Goal: Task Accomplishment & Management: Complete application form

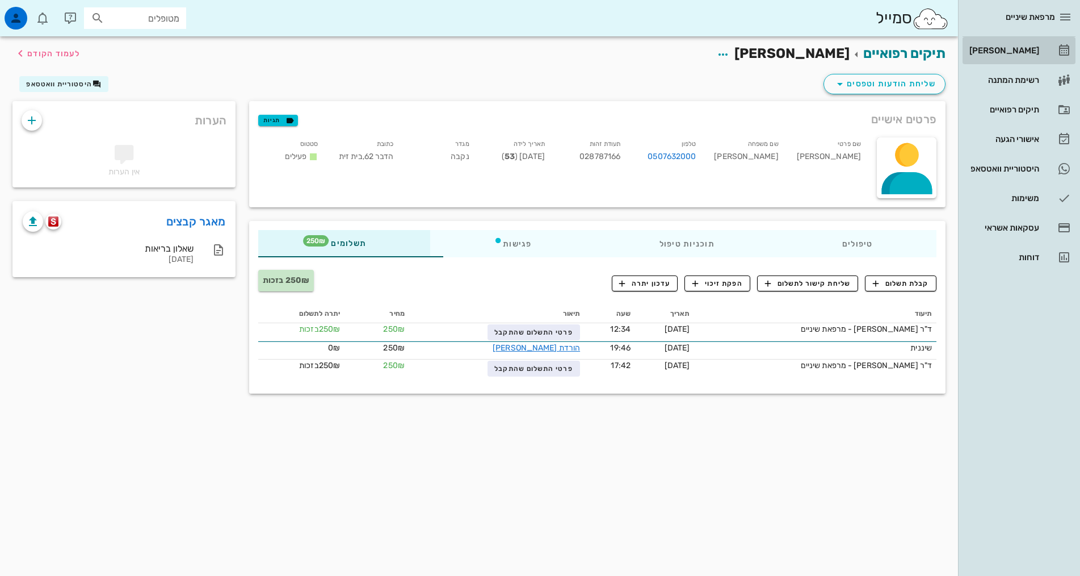
click at [1031, 44] on div "[PERSON_NAME]" at bounding box center [1003, 50] width 72 height 18
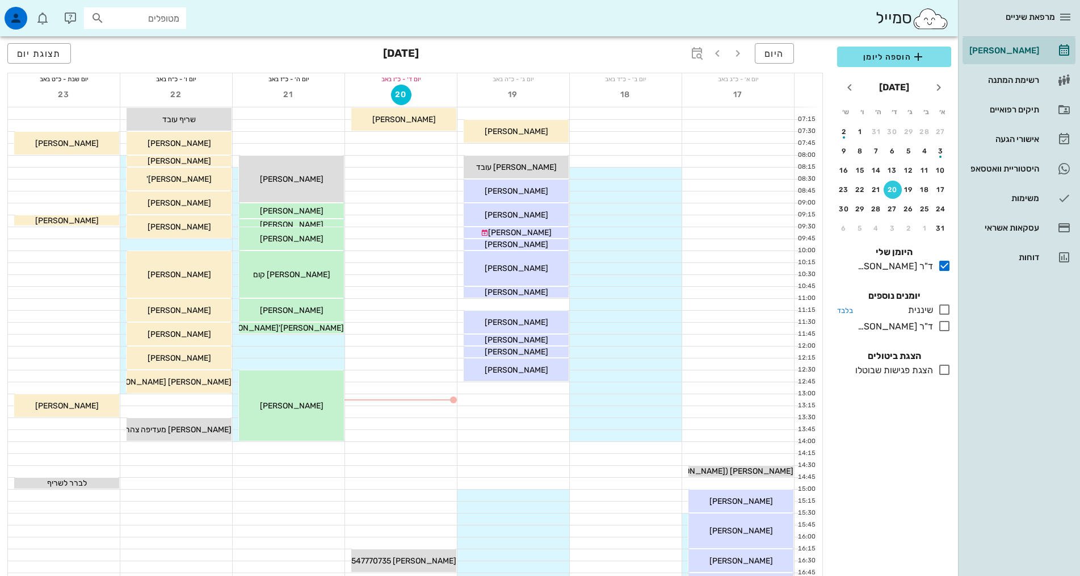
click at [946, 307] on icon at bounding box center [945, 310] width 14 height 14
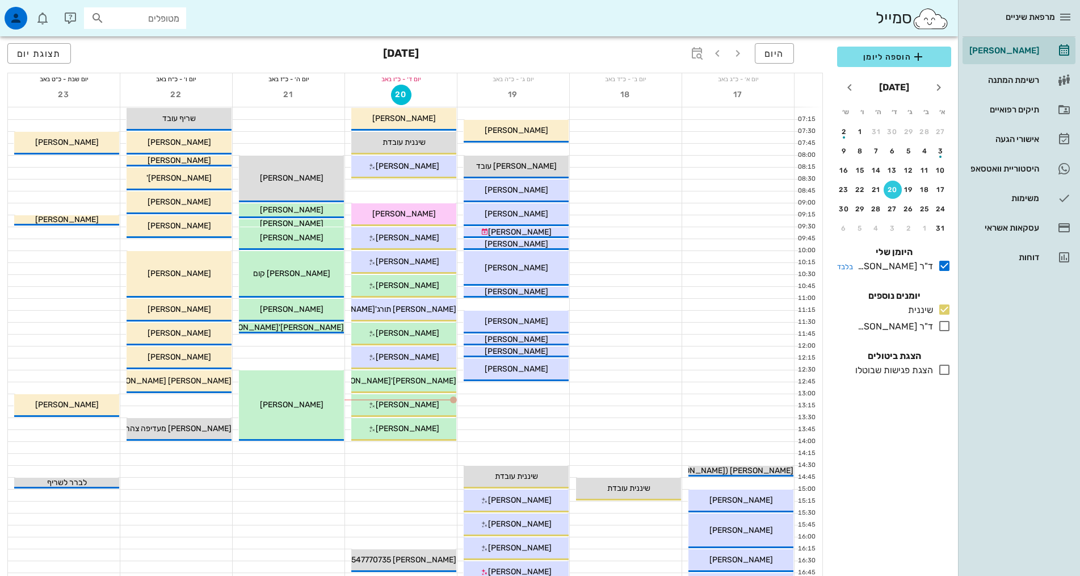
click at [944, 267] on icon at bounding box center [945, 266] width 14 height 14
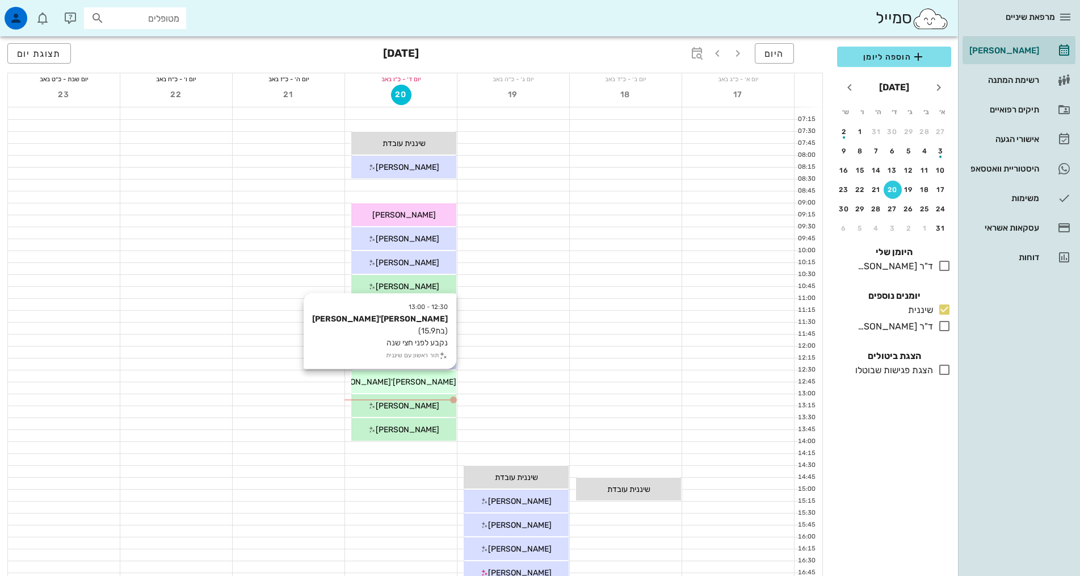
click at [440, 380] on div "[PERSON_NAME]'[PERSON_NAME]" at bounding box center [403, 382] width 105 height 12
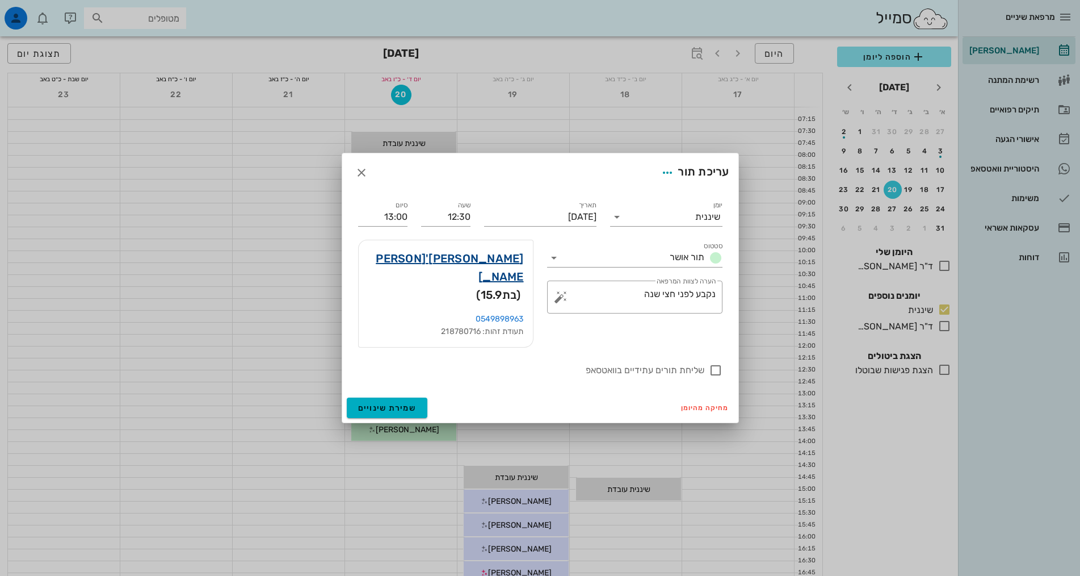
click at [513, 276] on link "[PERSON_NAME]'[PERSON_NAME]" at bounding box center [446, 267] width 156 height 36
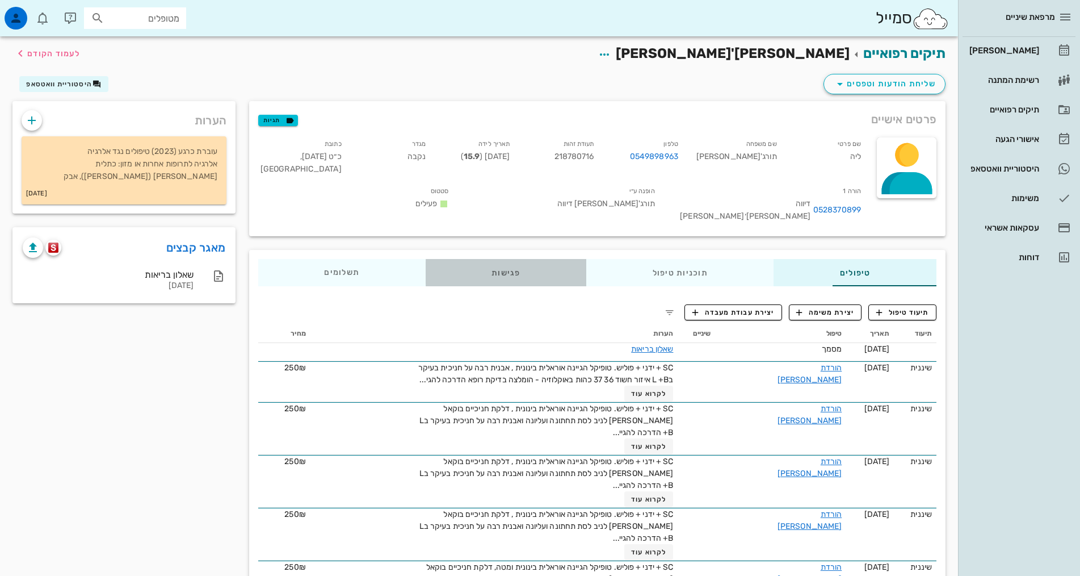
click at [442, 259] on div "פגישות" at bounding box center [506, 272] width 161 height 27
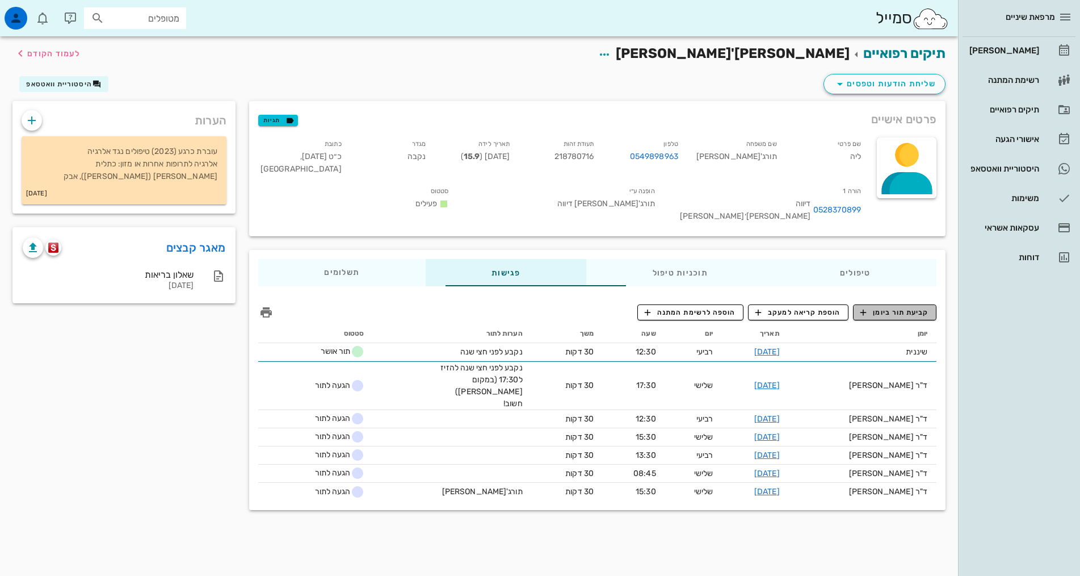
click at [884, 307] on span "קביעת תור ביומן" at bounding box center [894, 312] width 68 height 10
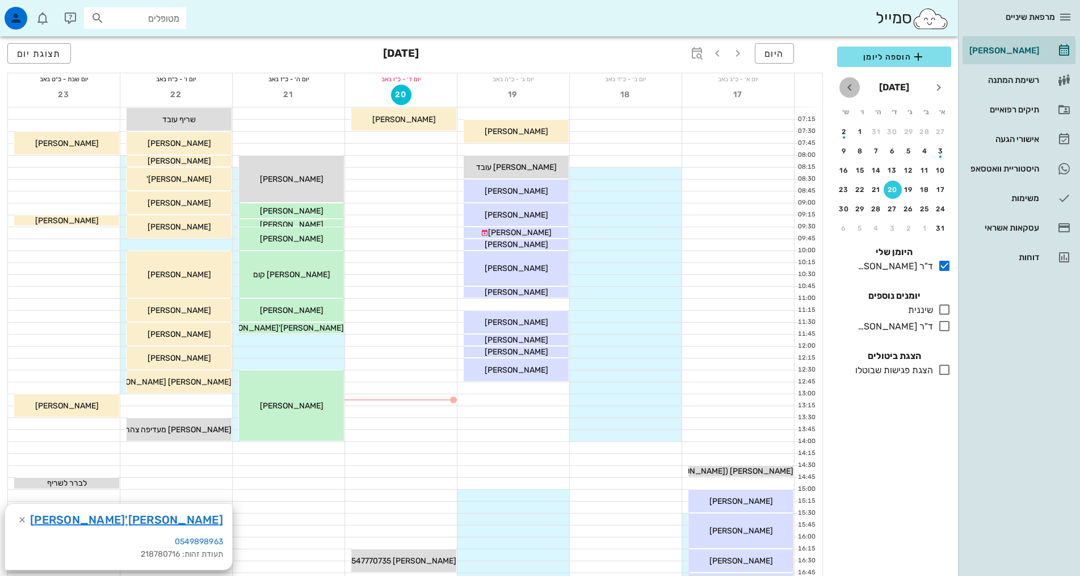
click at [851, 93] on icon "חודש הבא" at bounding box center [850, 88] width 14 height 14
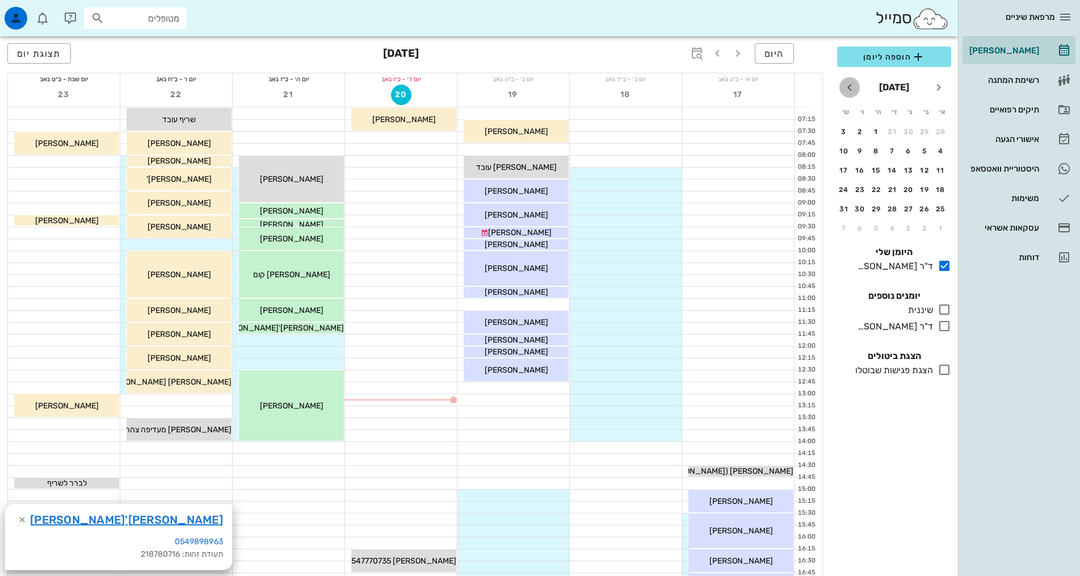
click at [851, 93] on icon "חודש הבא" at bounding box center [850, 88] width 14 height 14
click at [892, 171] on div "18" at bounding box center [893, 170] width 18 height 8
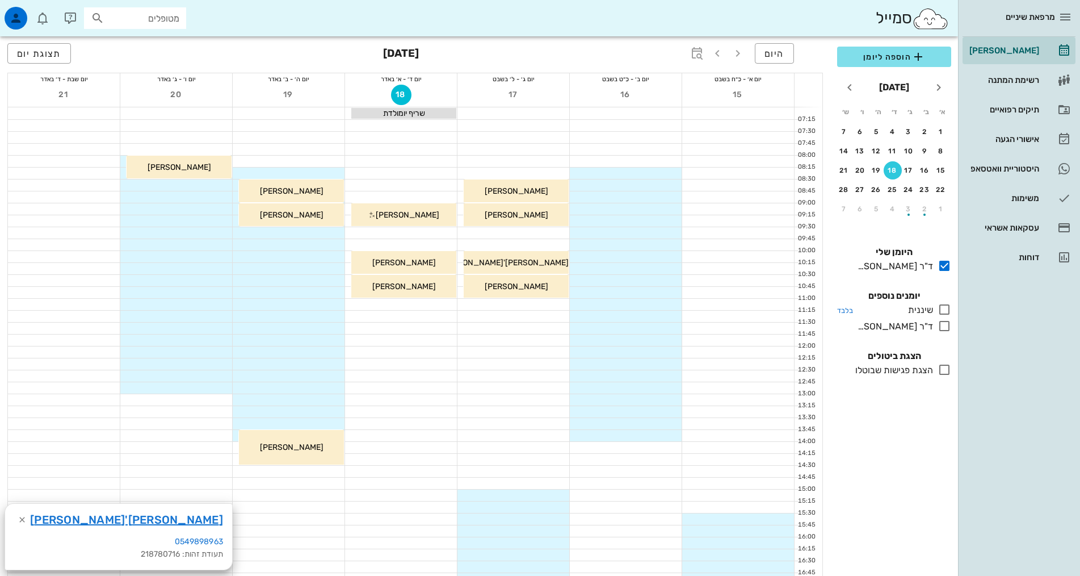
click at [946, 309] on icon at bounding box center [945, 310] width 14 height 14
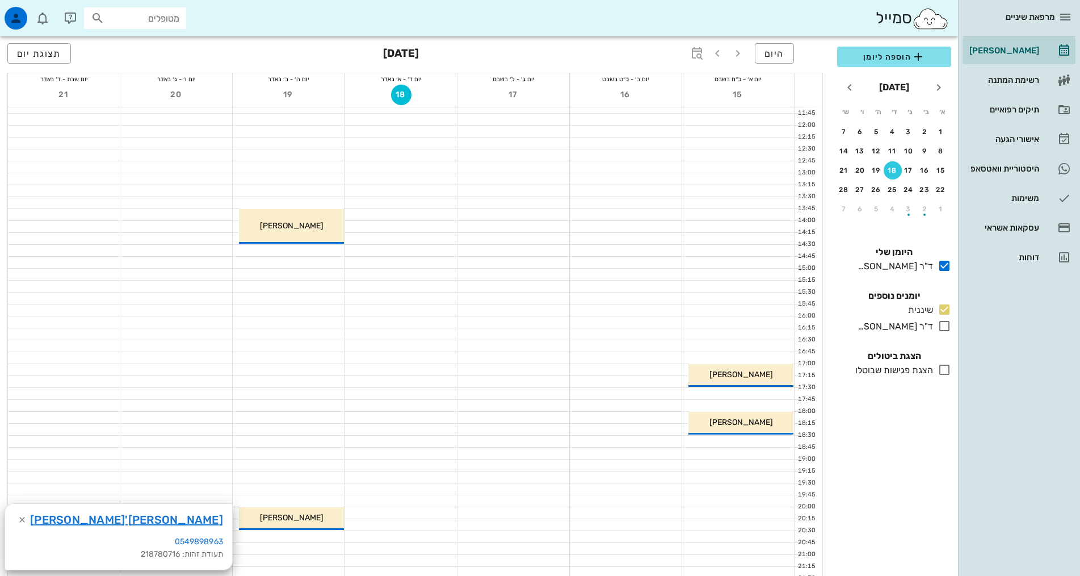
scroll to position [227, 0]
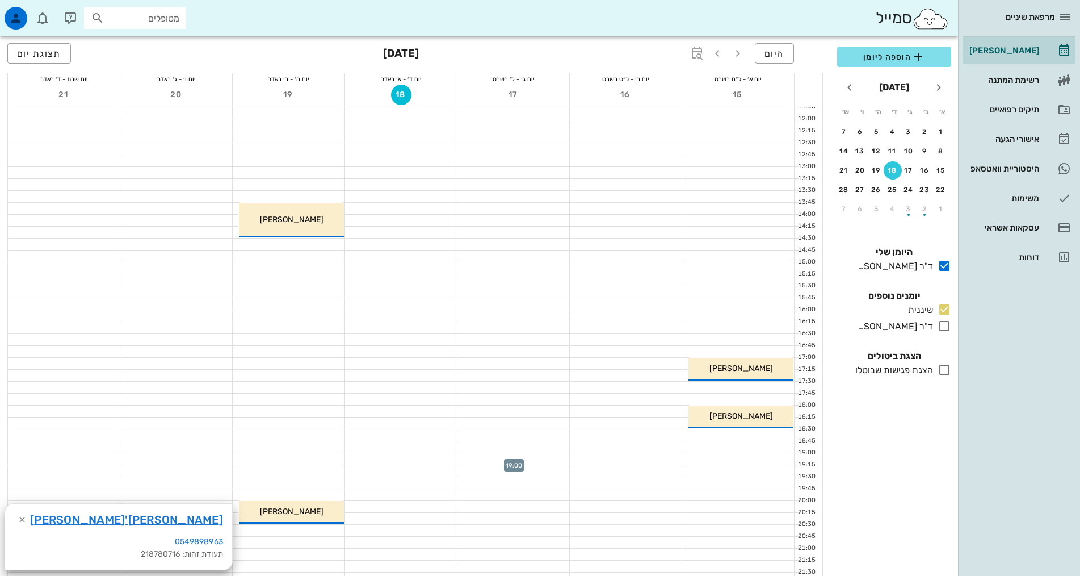
click at [535, 454] on div at bounding box center [513, 458] width 112 height 11
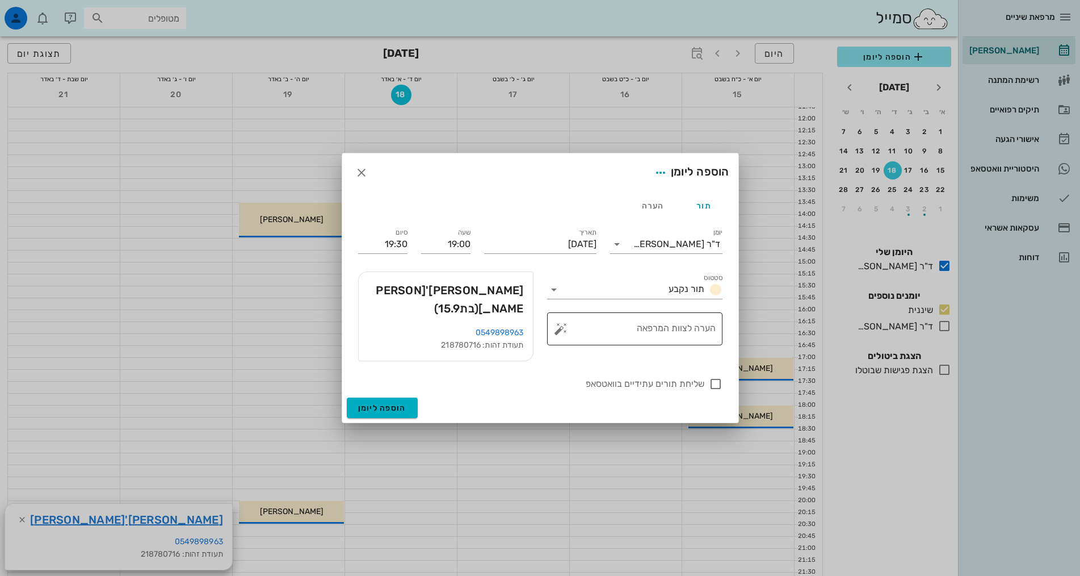
click at [670, 334] on textarea "הערה לצוות המרפאה" at bounding box center [639, 331] width 153 height 27
click at [709, 247] on div "ד"ר [PERSON_NAME]" at bounding box center [676, 244] width 87 height 10
click at [706, 286] on div "שיננית" at bounding box center [666, 288] width 94 height 11
click at [691, 335] on textarea "הערה לצוות המרפאה" at bounding box center [639, 331] width 153 height 27
type textarea "נקבע לפני חצי שנה"
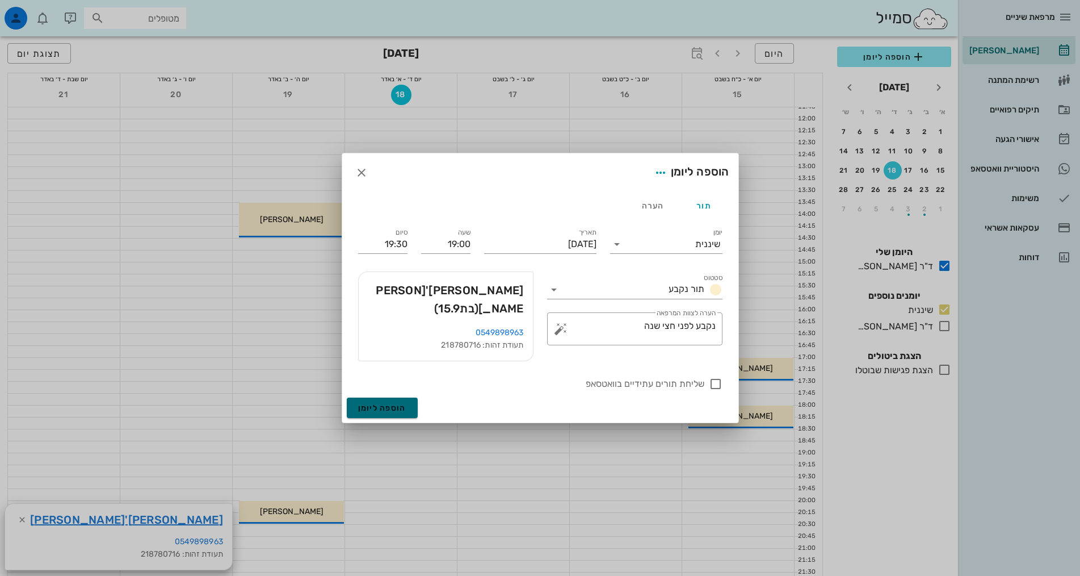
click at [381, 403] on span "הוספה ליומן" at bounding box center [382, 408] width 48 height 10
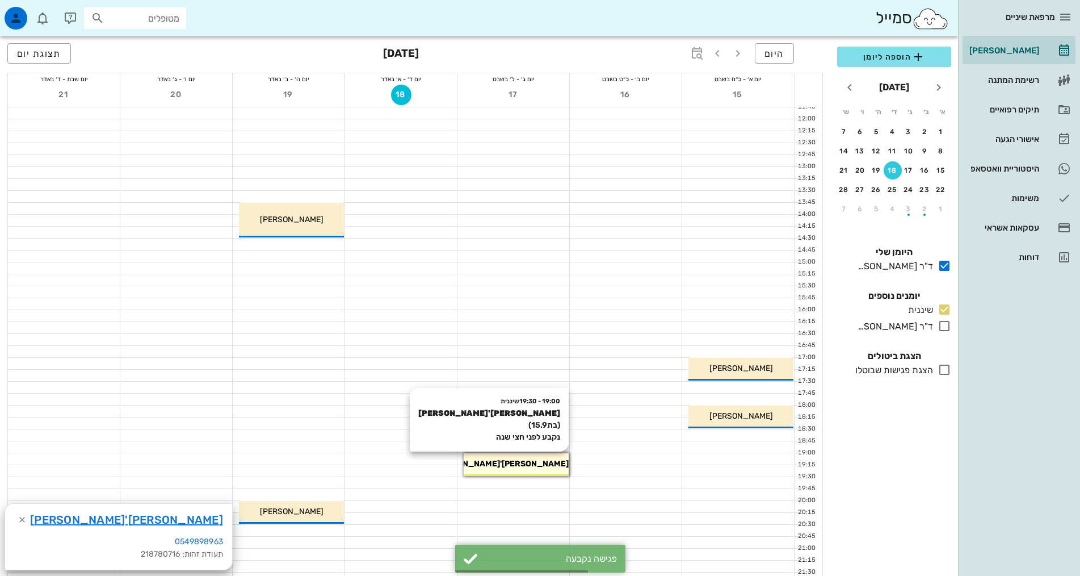
click at [538, 465] on div "[PERSON_NAME]'[PERSON_NAME]" at bounding box center [516, 463] width 105 height 12
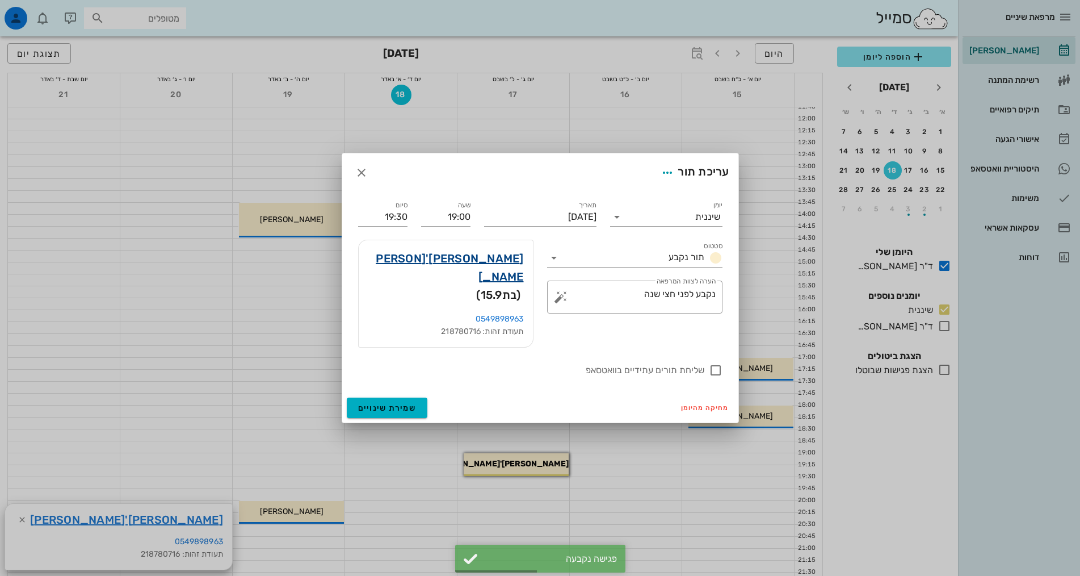
click at [513, 271] on link "[PERSON_NAME]'[PERSON_NAME]" at bounding box center [446, 267] width 156 height 36
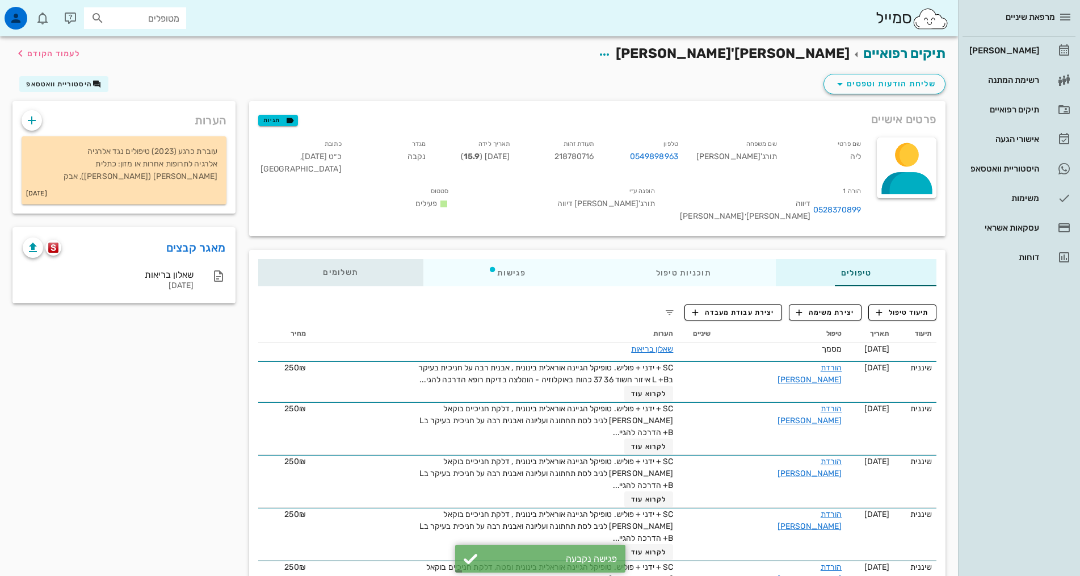
drag, startPoint x: 280, startPoint y: 248, endPoint x: 302, endPoint y: 242, distance: 23.0
click at [280, 259] on div "תשלומים 0₪" at bounding box center [340, 272] width 165 height 27
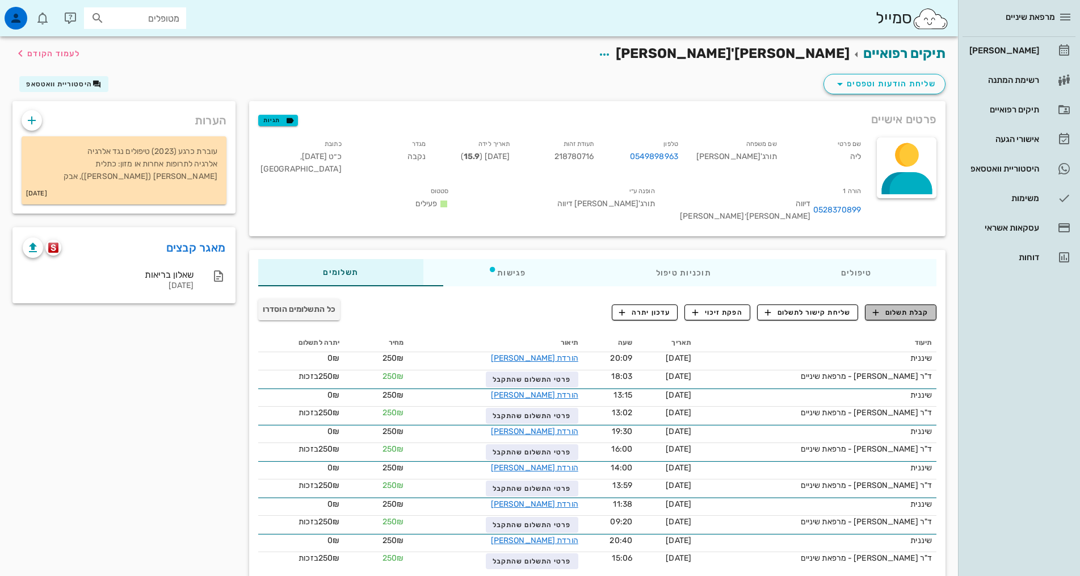
click at [906, 307] on span "קבלת תשלום" at bounding box center [901, 312] width 56 height 10
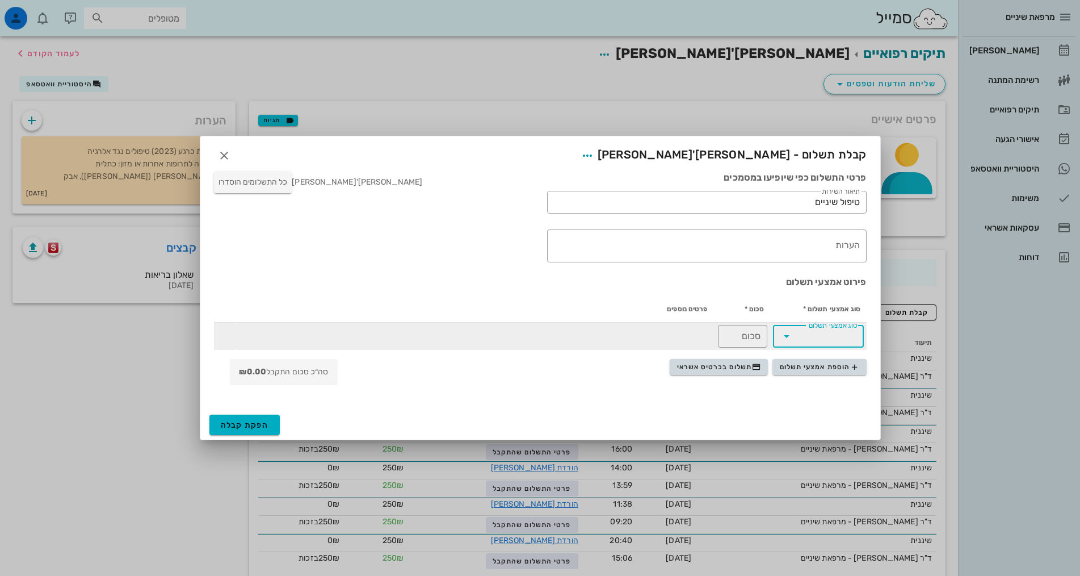
click at [823, 339] on input "סוג אמצעי תשלום" at bounding box center [826, 336] width 61 height 18
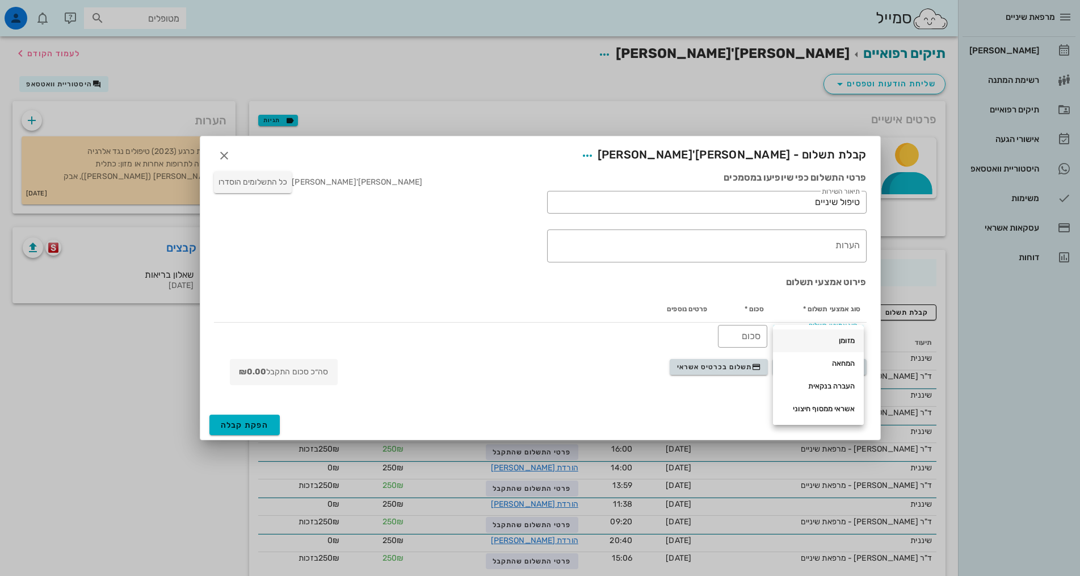
click at [836, 338] on div "מזומן" at bounding box center [818, 340] width 73 height 9
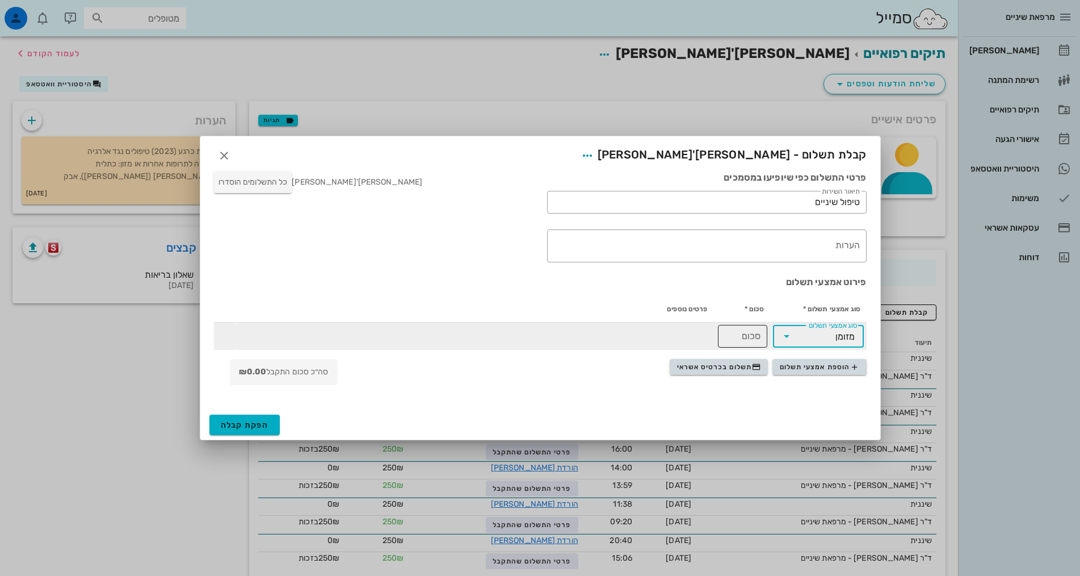
click at [738, 332] on input "סכום" at bounding box center [743, 336] width 36 height 18
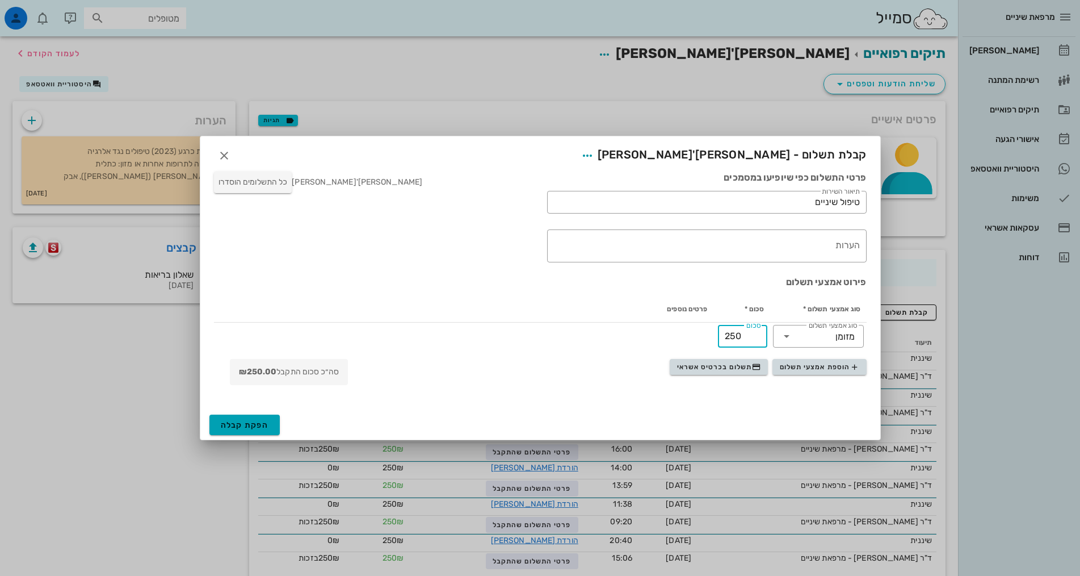
type input "250"
drag, startPoint x: 262, startPoint y: 423, endPoint x: 257, endPoint y: 417, distance: 8.2
click at [262, 423] on span "הפקת קבלה" at bounding box center [245, 425] width 48 height 10
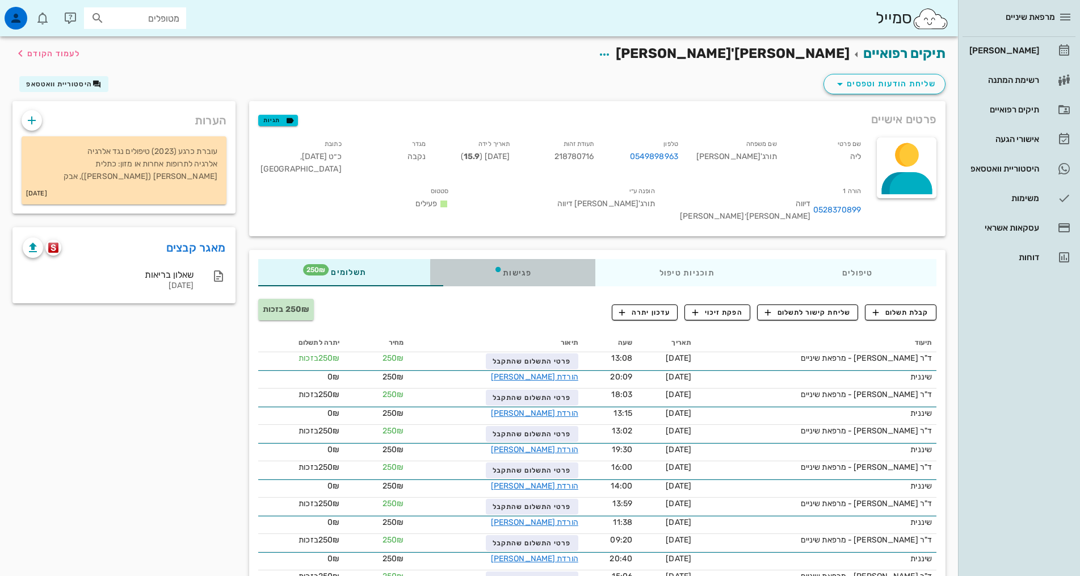
click at [477, 259] on div "פגישות" at bounding box center [512, 272] width 165 height 27
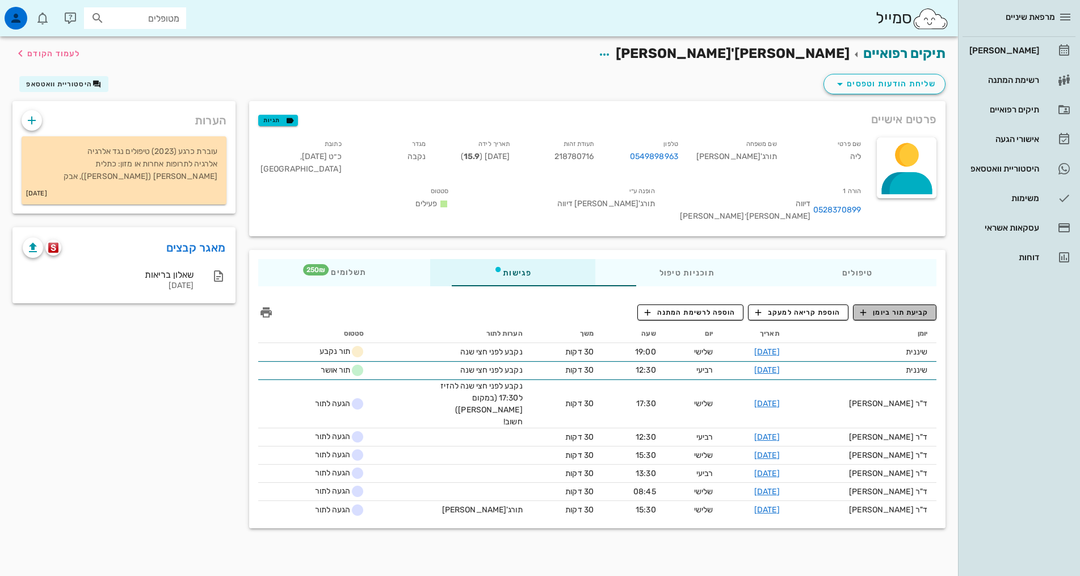
click at [887, 307] on span "קביעת תור ביומן" at bounding box center [894, 312] width 68 height 10
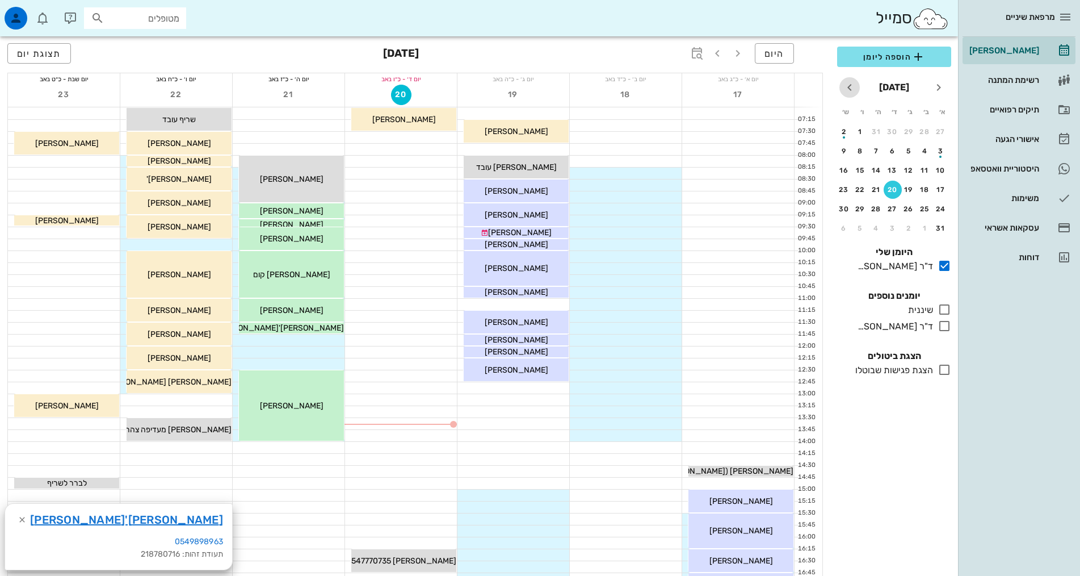
click at [849, 89] on icon "חודש הבא" at bounding box center [850, 88] width 14 height 14
click at [849, 90] on icon "חודש הבא" at bounding box center [850, 88] width 14 height 14
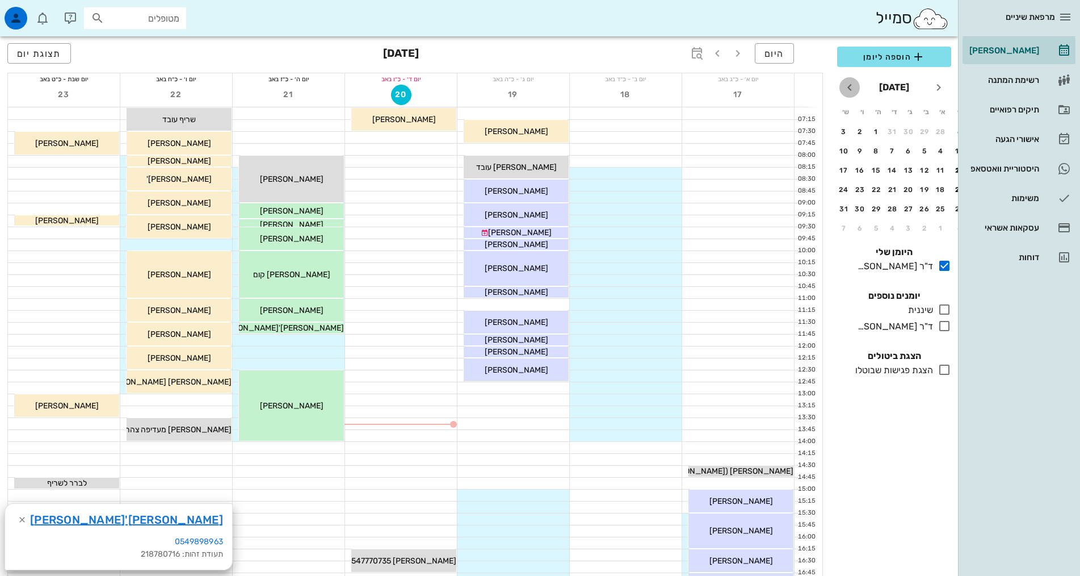
click at [849, 90] on icon "חודש הבא" at bounding box center [850, 88] width 14 height 14
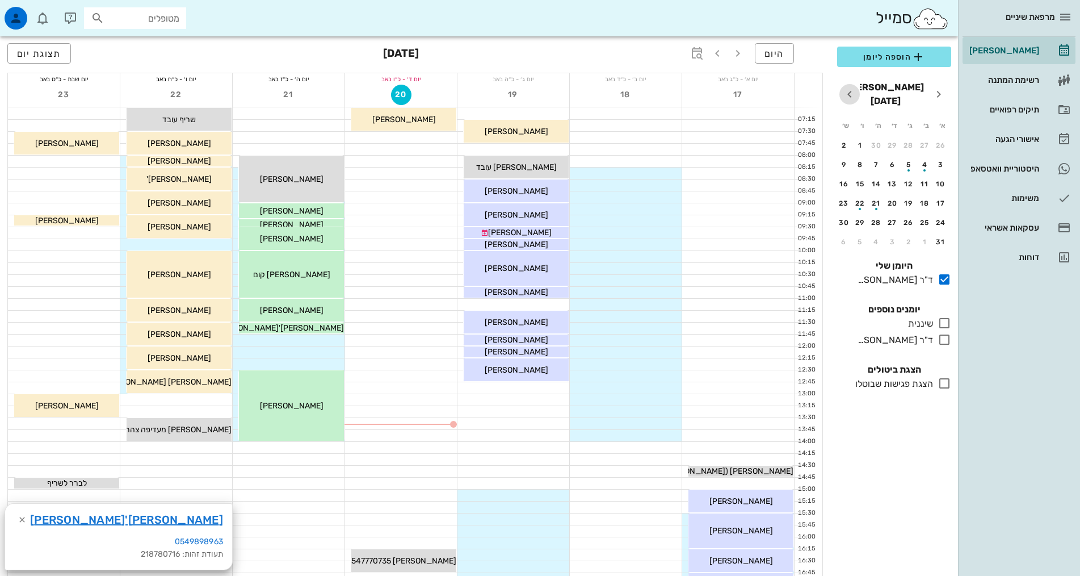
click at [849, 90] on icon "חודש הבא" at bounding box center [850, 94] width 14 height 14
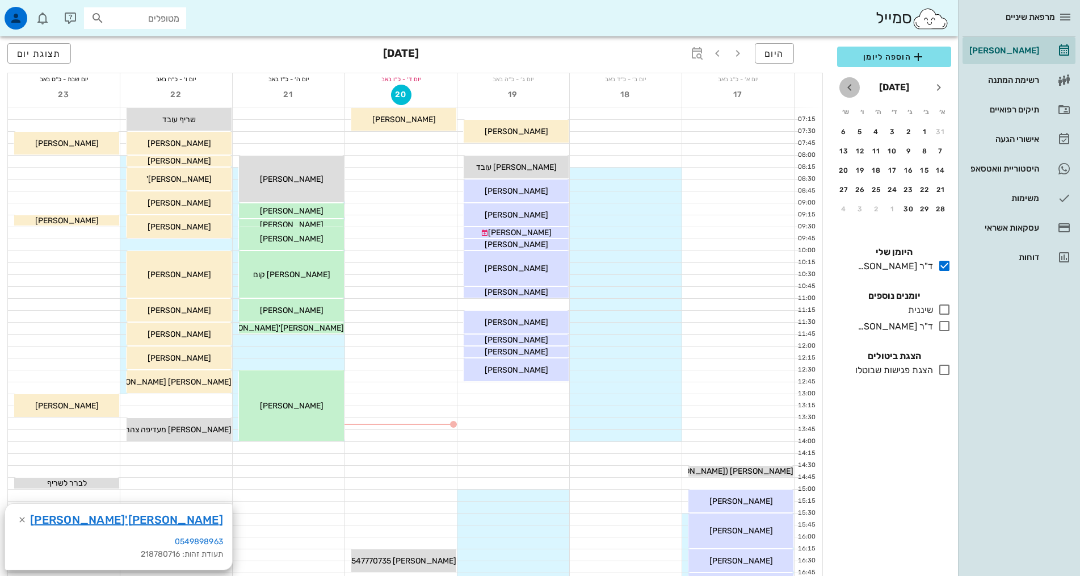
click at [849, 90] on icon "חודש הבא" at bounding box center [850, 88] width 14 height 14
click at [887, 131] on div "2" at bounding box center [893, 132] width 18 height 8
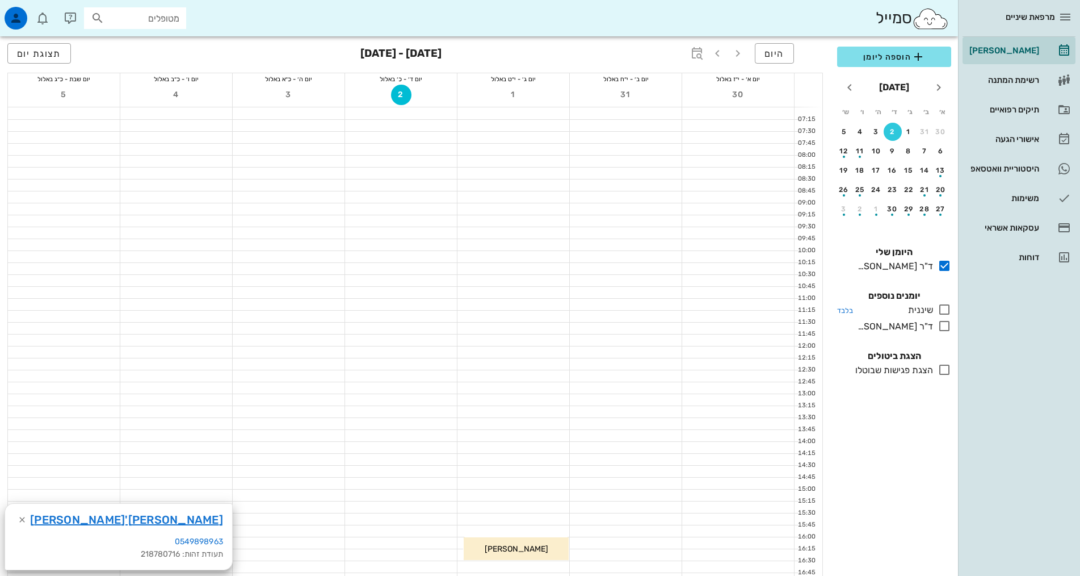
click at [942, 310] on icon at bounding box center [945, 310] width 14 height 14
click at [947, 264] on icon at bounding box center [945, 266] width 14 height 14
click at [891, 150] on div "9" at bounding box center [893, 151] width 18 height 8
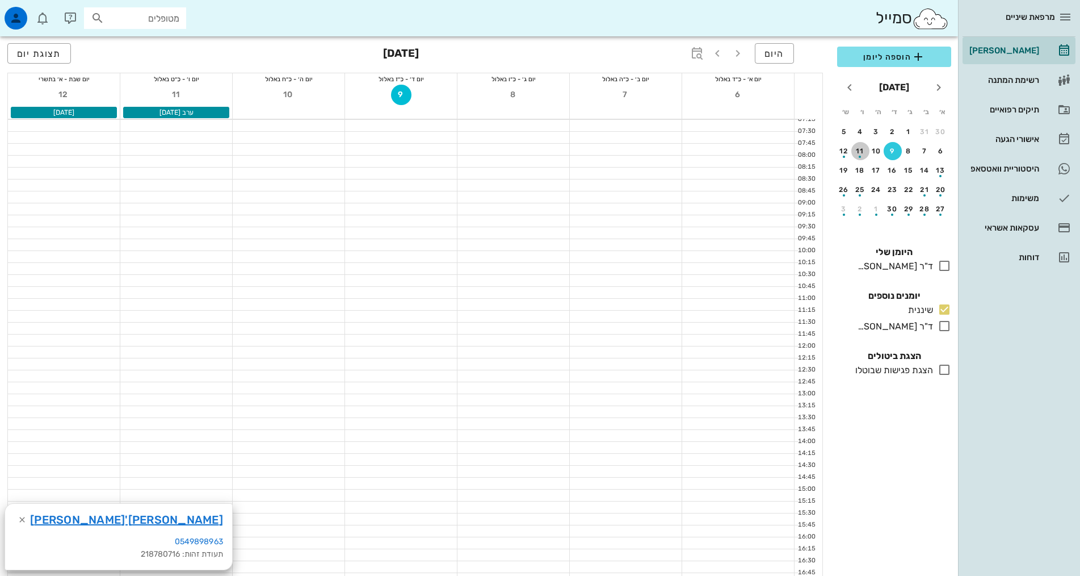
click at [862, 157] on button "11" at bounding box center [860, 151] width 18 height 18
click at [844, 155] on div "button" at bounding box center [844, 153] width 18 height 6
click at [876, 136] on button "3" at bounding box center [876, 132] width 18 height 18
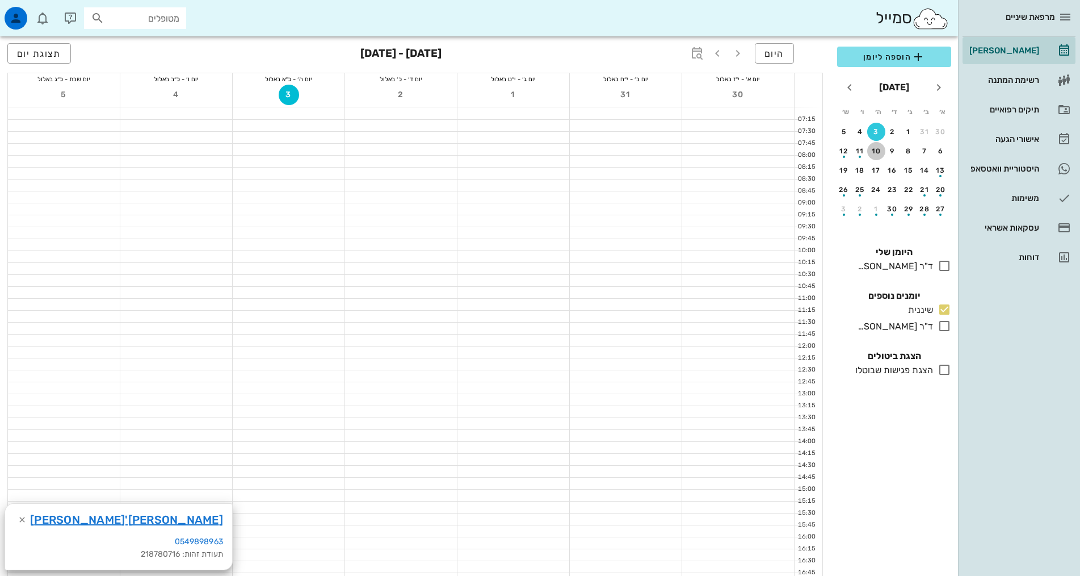
click at [881, 148] on div "10" at bounding box center [876, 151] width 18 height 8
click at [418, 258] on div at bounding box center [401, 256] width 112 height 11
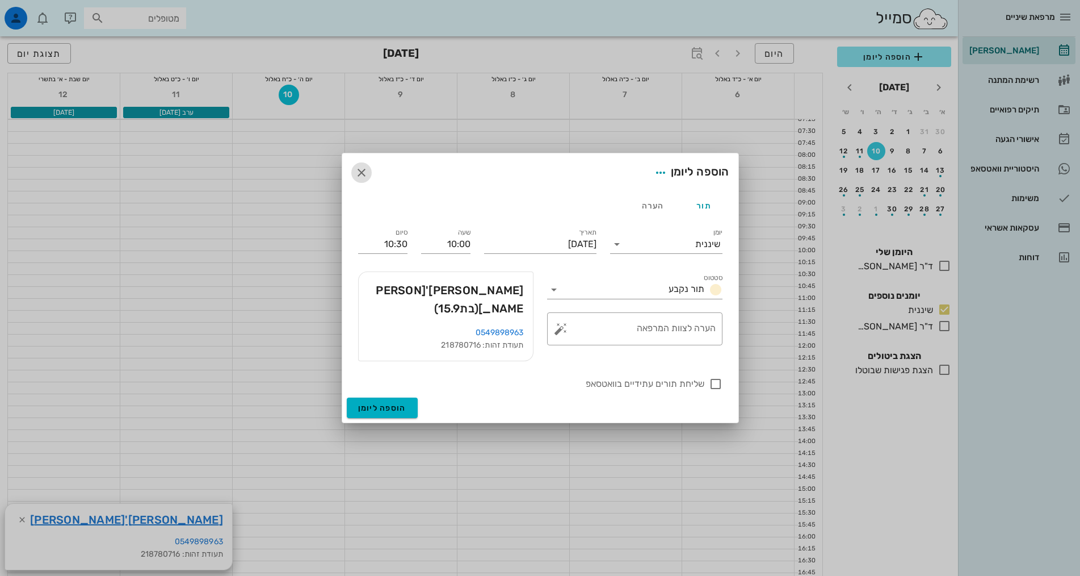
click at [362, 179] on icon "button" at bounding box center [362, 173] width 14 height 14
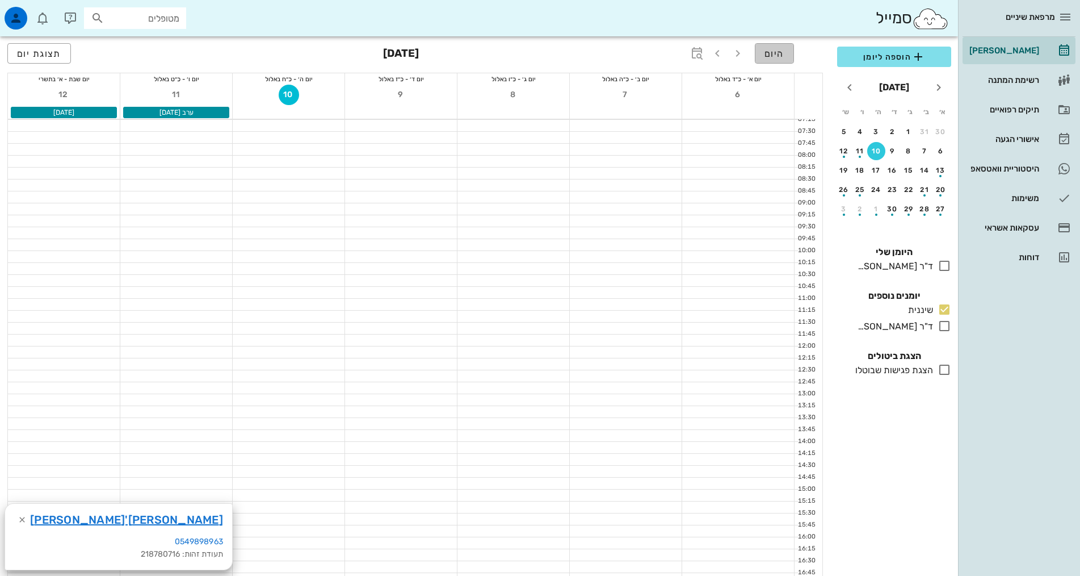
click at [788, 53] on button "היום" at bounding box center [774, 53] width 39 height 20
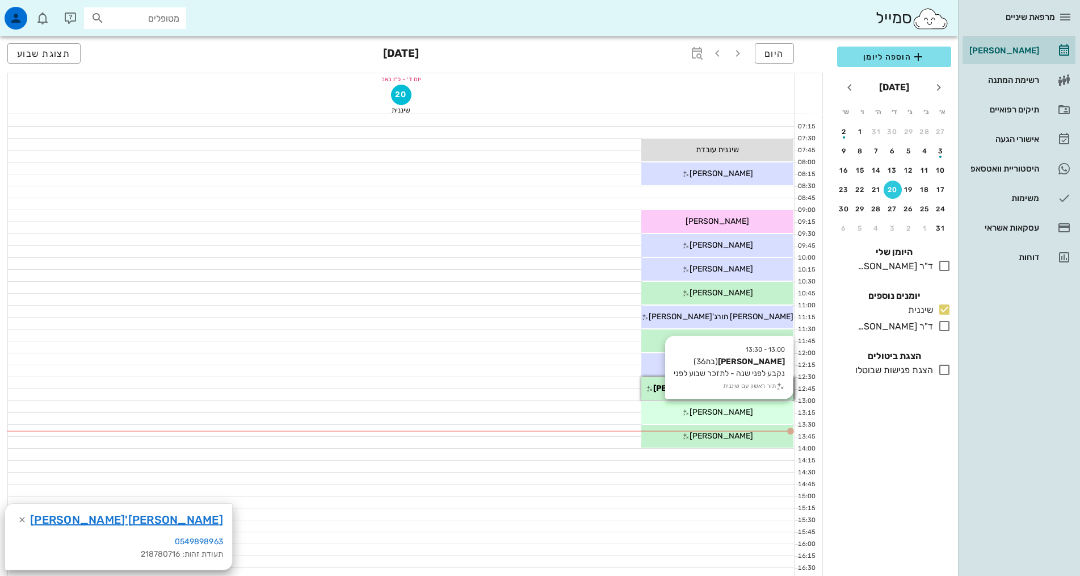
click at [736, 154] on span "[PERSON_NAME]" at bounding box center [717, 150] width 43 height 10
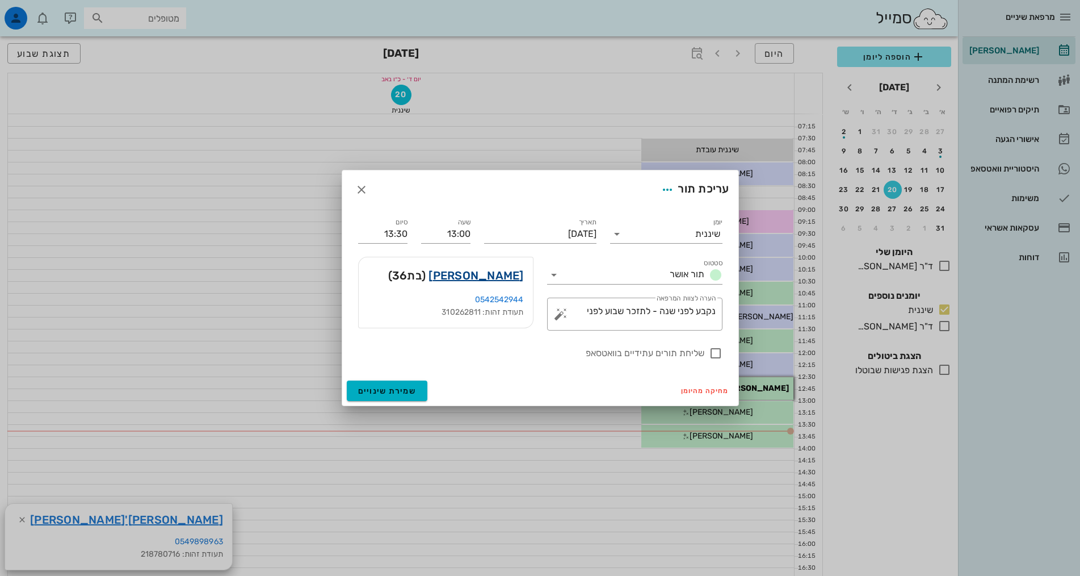
click at [493, 276] on link "[PERSON_NAME]" at bounding box center [476, 275] width 95 height 18
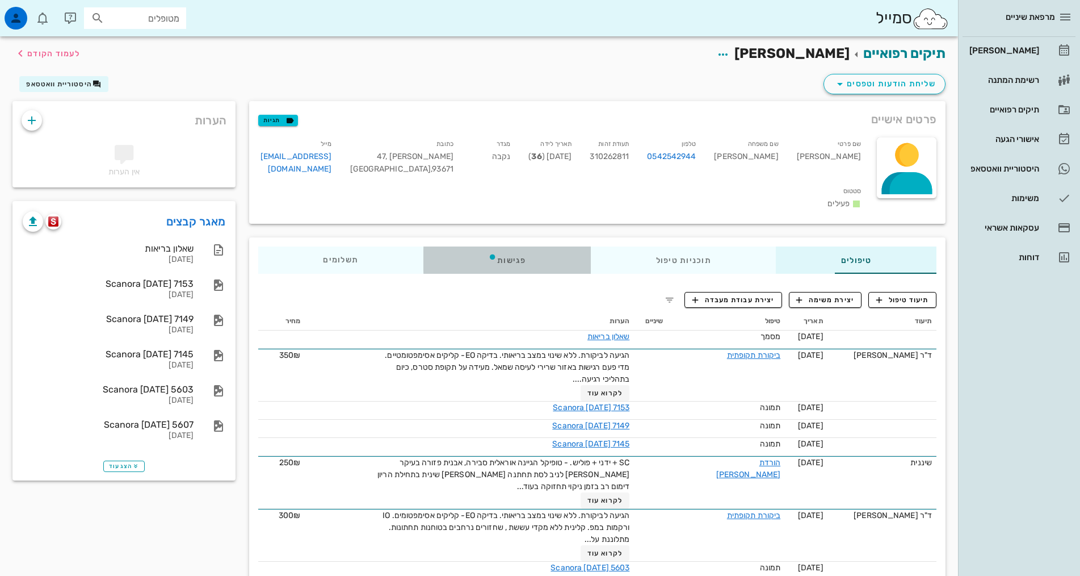
drag, startPoint x: 458, startPoint y: 240, endPoint x: 761, endPoint y: 295, distance: 308.0
click at [459, 246] on div "פגישות" at bounding box center [506, 259] width 167 height 27
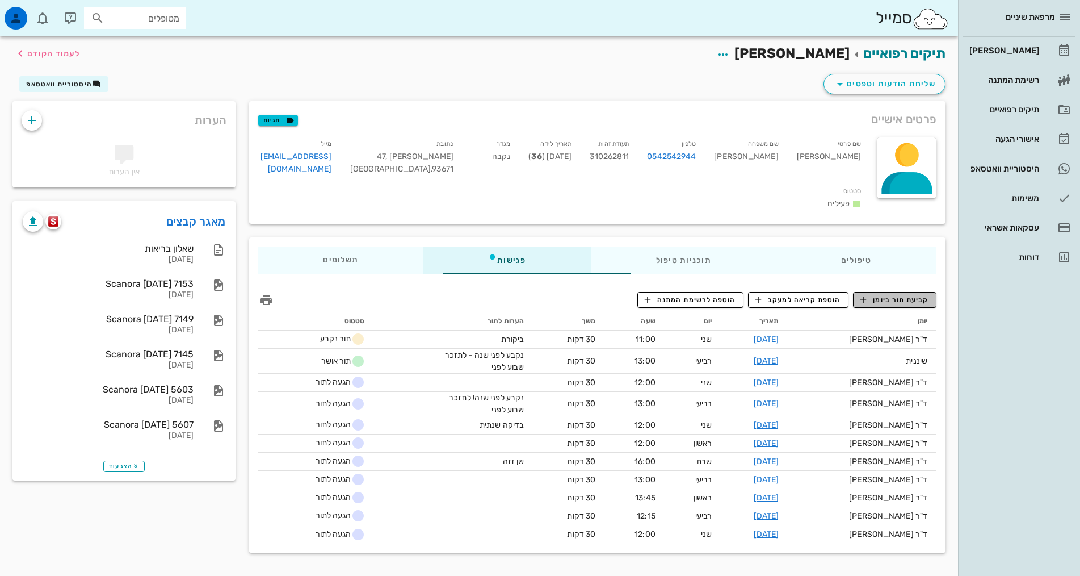
click at [899, 295] on span "קביעת תור ביומן" at bounding box center [894, 300] width 68 height 10
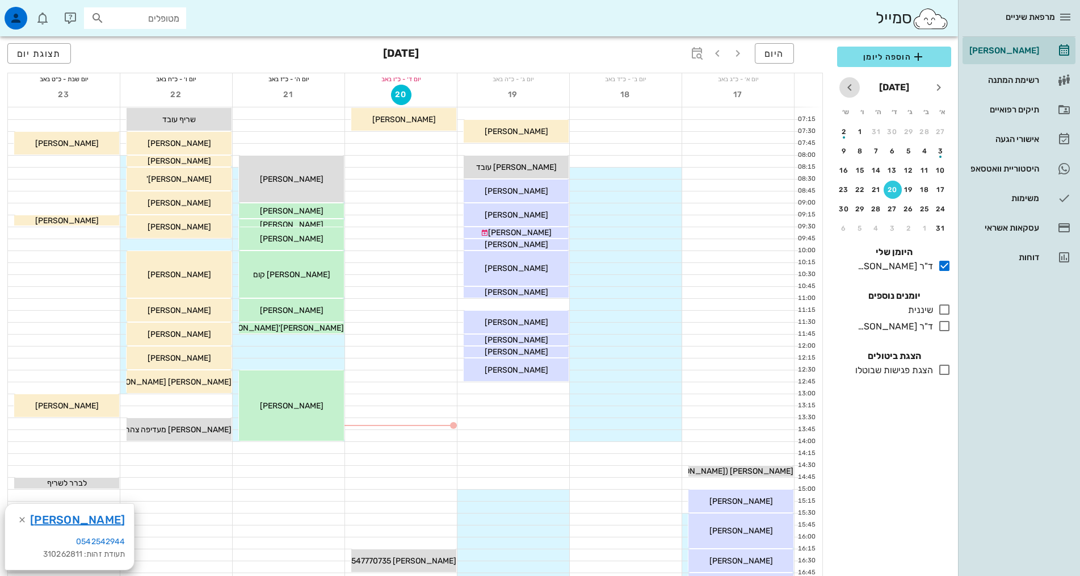
click at [851, 86] on icon "חודש הבא" at bounding box center [850, 88] width 14 height 14
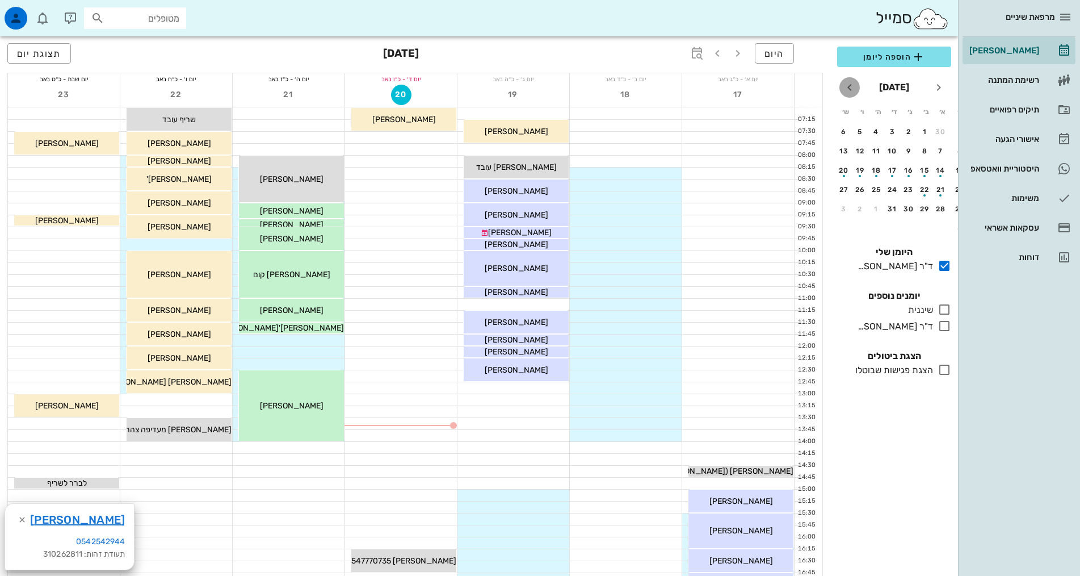
click at [851, 86] on icon "חודש הבא" at bounding box center [850, 88] width 14 height 14
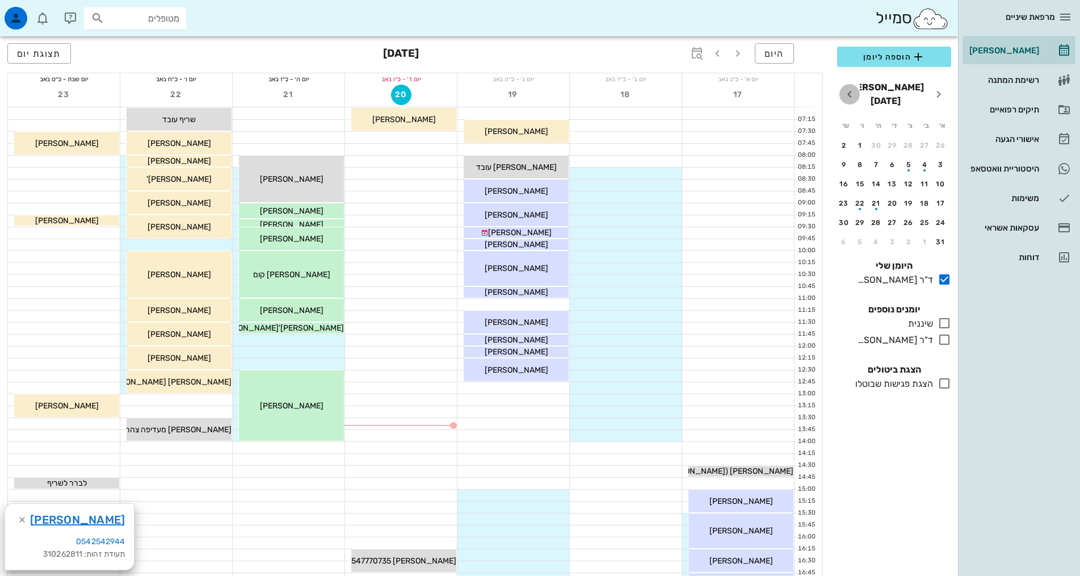
click at [851, 87] on icon "חודש הבא" at bounding box center [850, 94] width 14 height 14
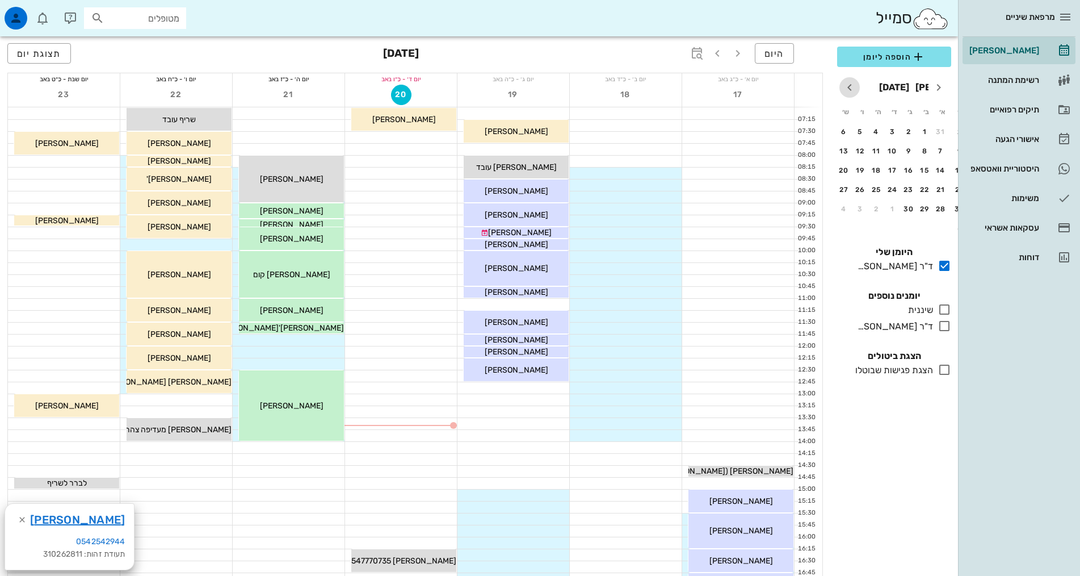
click at [851, 86] on icon "חודש הבא" at bounding box center [850, 88] width 14 height 14
click at [891, 150] on div "9" at bounding box center [893, 151] width 18 height 8
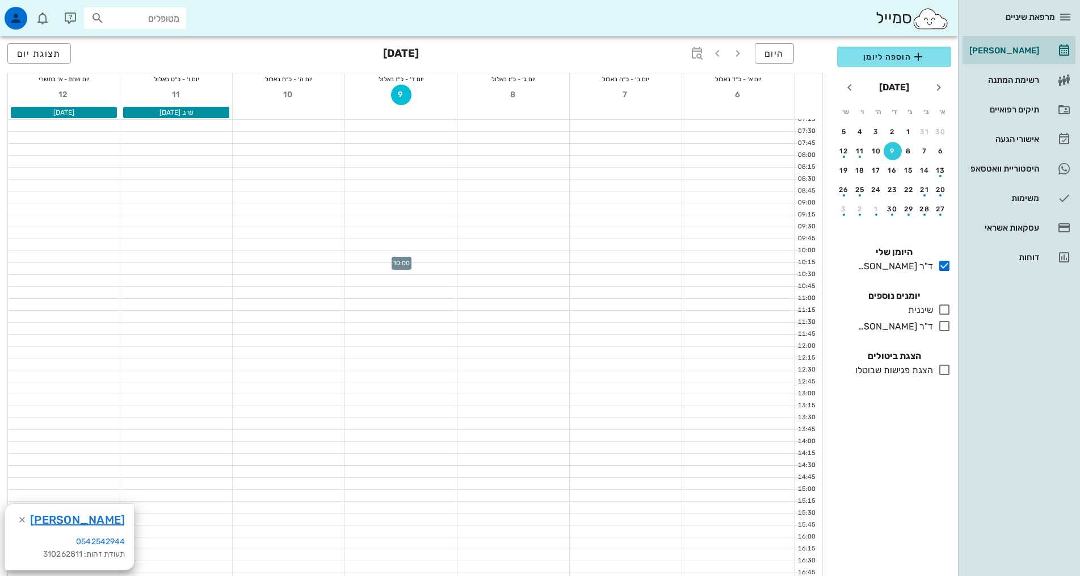
click at [425, 259] on div at bounding box center [401, 256] width 112 height 11
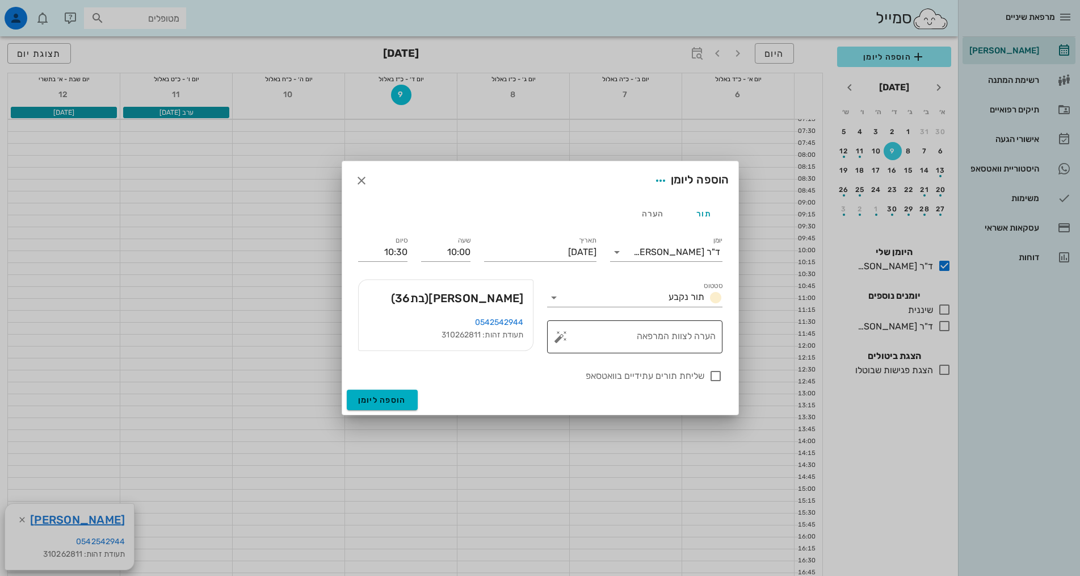
drag, startPoint x: 671, startPoint y: 341, endPoint x: 666, endPoint y: 323, distance: 18.2
click at [671, 341] on textarea "הערה לצוות המרפאה" at bounding box center [639, 339] width 153 height 27
type textarea "נקבע לפני שנה"
click at [384, 398] on span "הוספה ליומן" at bounding box center [382, 400] width 48 height 10
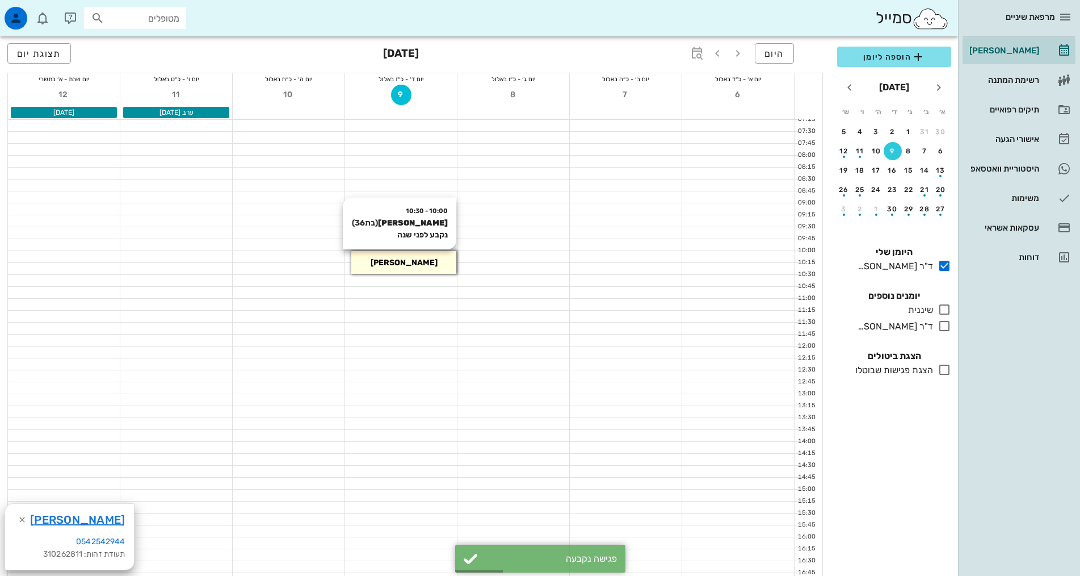
click at [427, 261] on div "[PERSON_NAME]" at bounding box center [403, 263] width 105 height 12
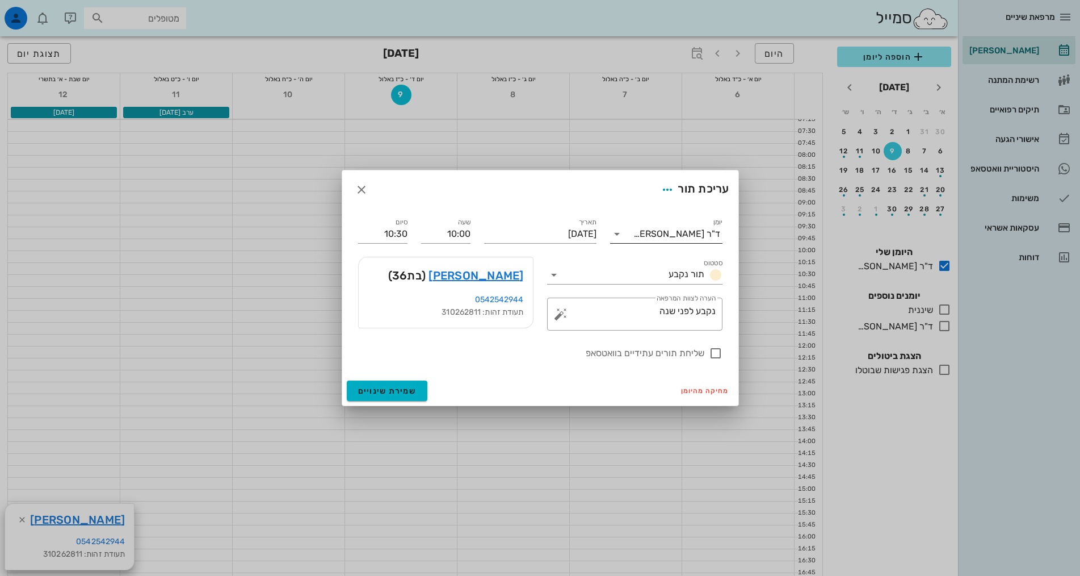
click at [706, 232] on div "ד"ר [PERSON_NAME]" at bounding box center [676, 234] width 87 height 10
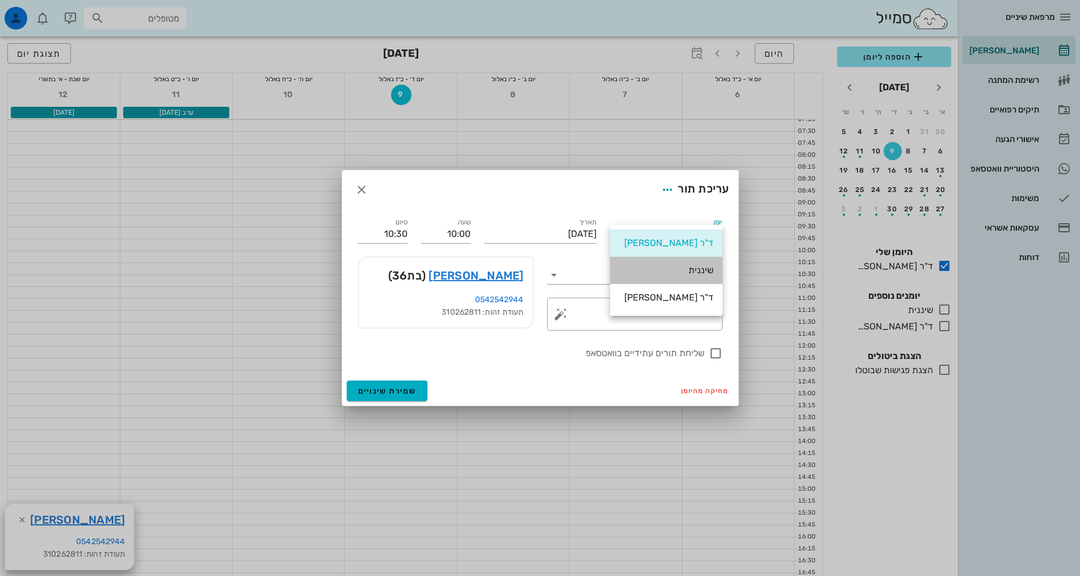
click at [699, 268] on div "שיננית" at bounding box center [666, 269] width 94 height 11
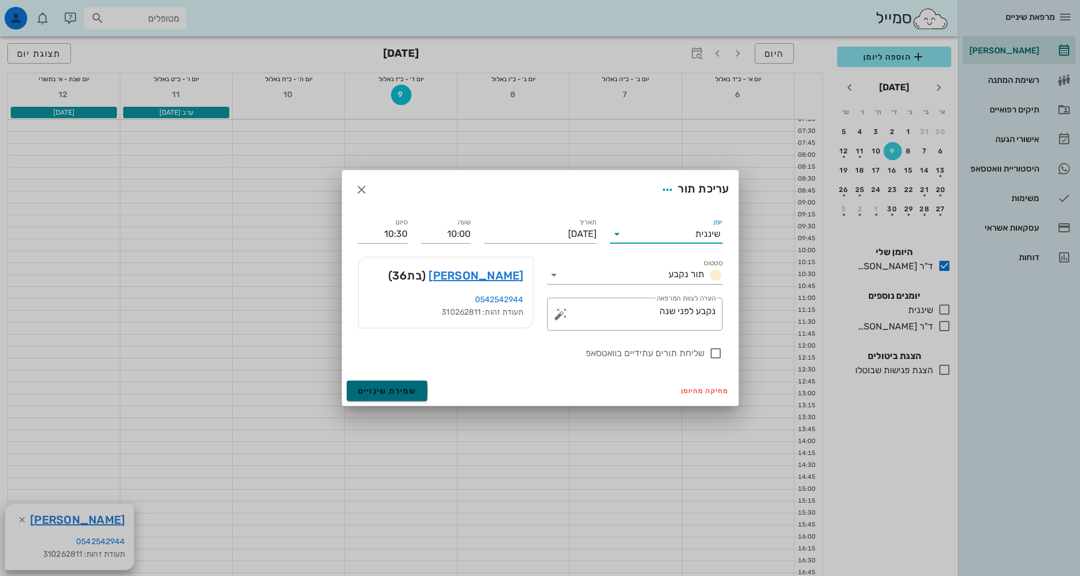
click at [378, 383] on button "שמירת שינויים" at bounding box center [387, 390] width 81 height 20
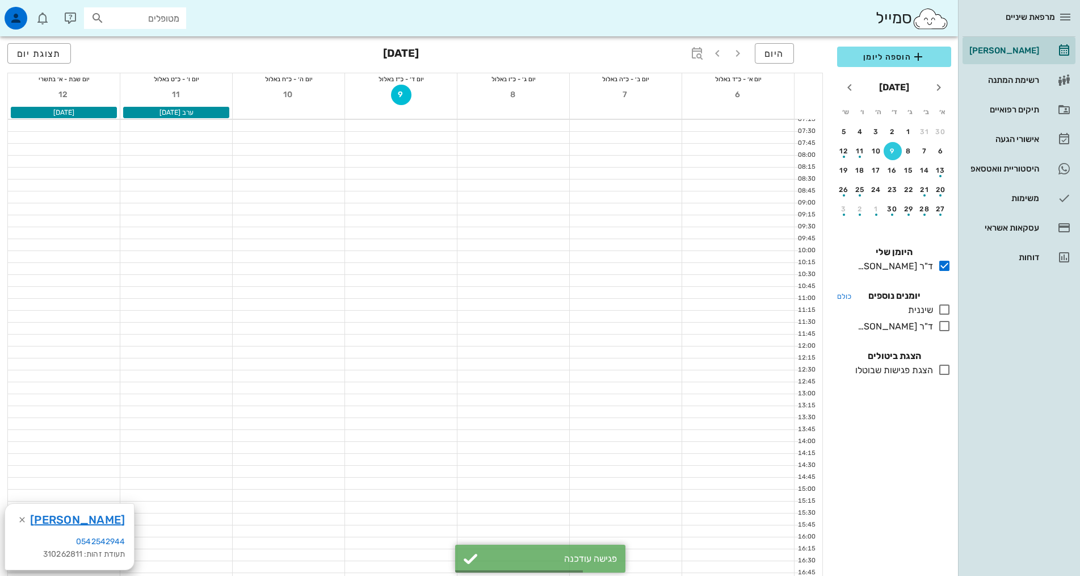
drag, startPoint x: 944, startPoint y: 310, endPoint x: 939, endPoint y: 289, distance: 21.1
click at [945, 310] on icon at bounding box center [945, 310] width 14 height 14
click at [944, 261] on icon at bounding box center [945, 266] width 14 height 14
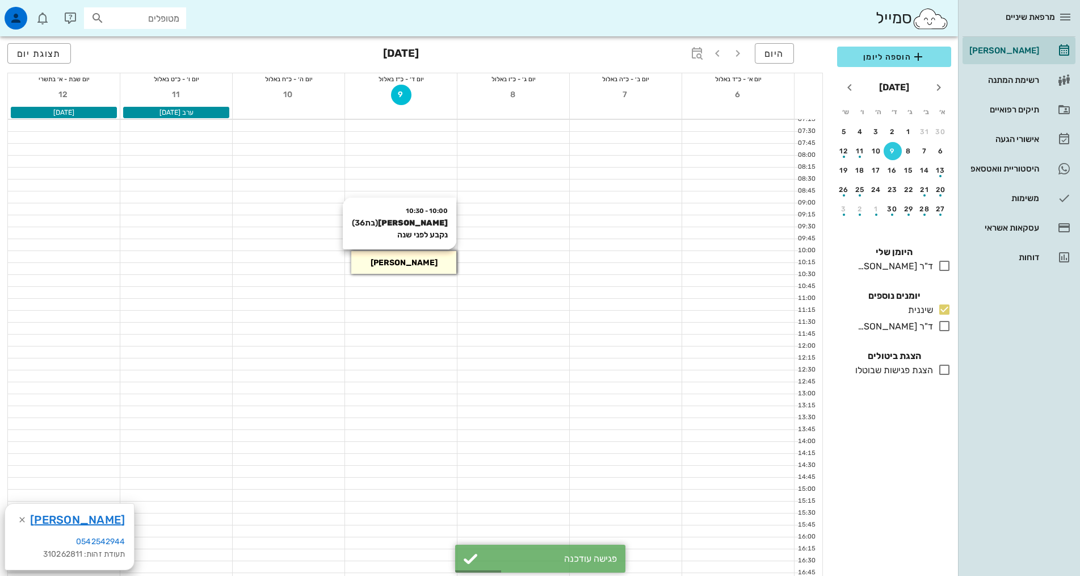
click at [424, 263] on div "[PERSON_NAME]" at bounding box center [403, 263] width 105 height 12
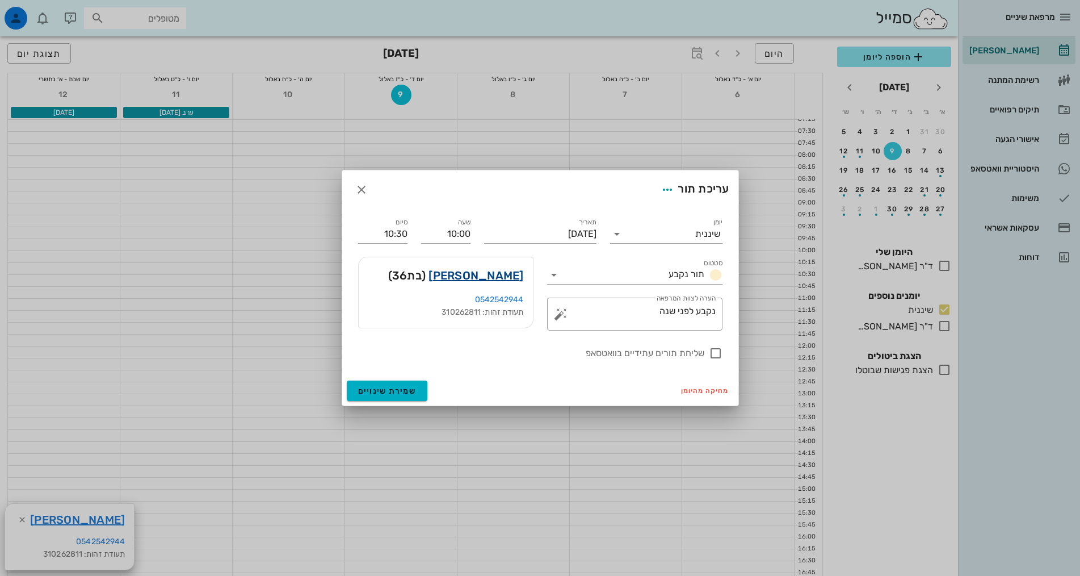
click at [473, 275] on link "[PERSON_NAME]" at bounding box center [476, 275] width 95 height 18
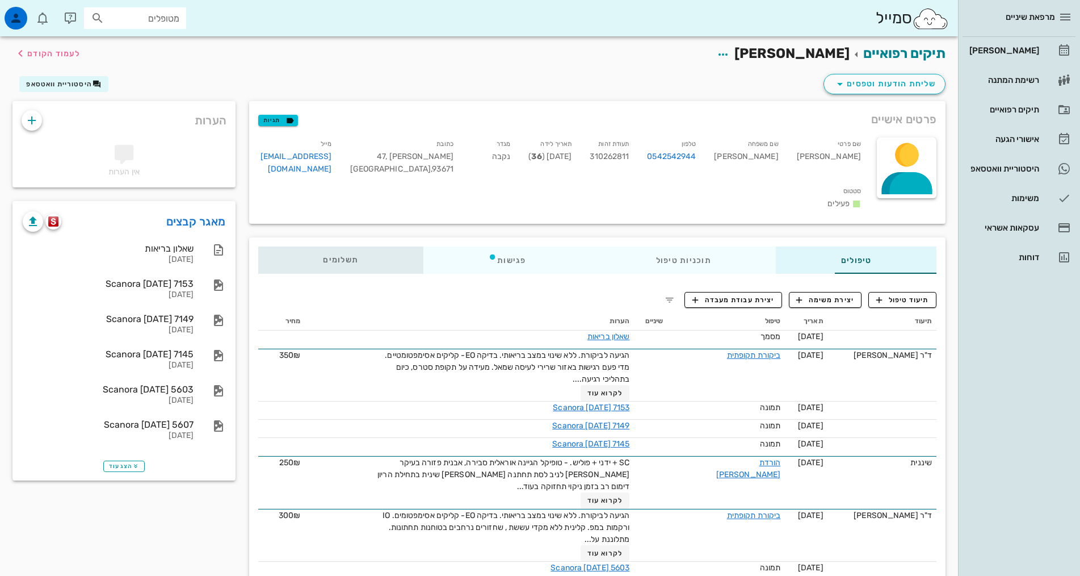
click at [323, 256] on span "תשלומים 0₪" at bounding box center [340, 260] width 35 height 8
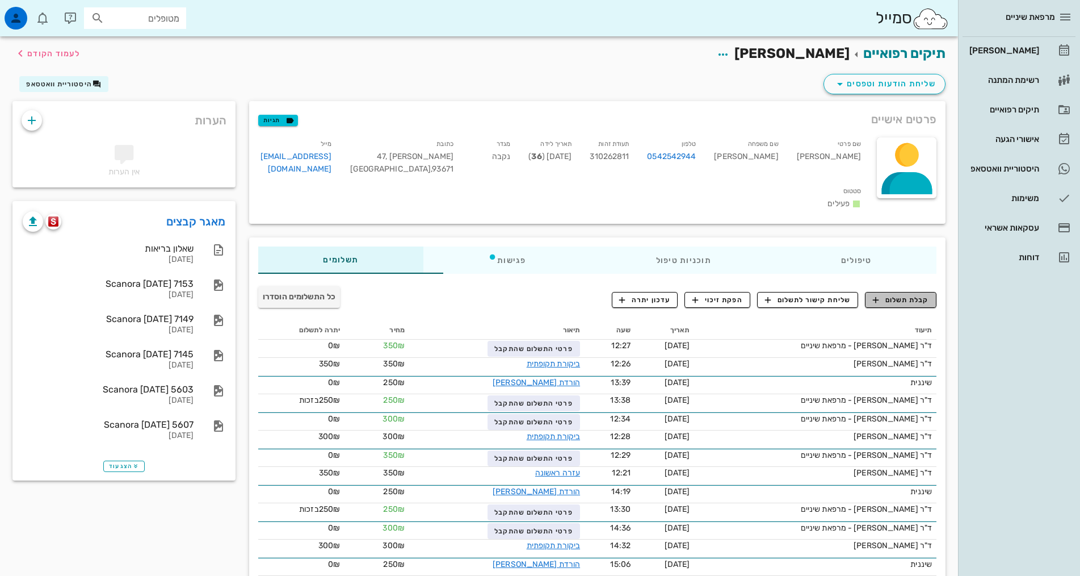
click at [884, 292] on button "קבלת תשלום" at bounding box center [901, 300] width 72 height 16
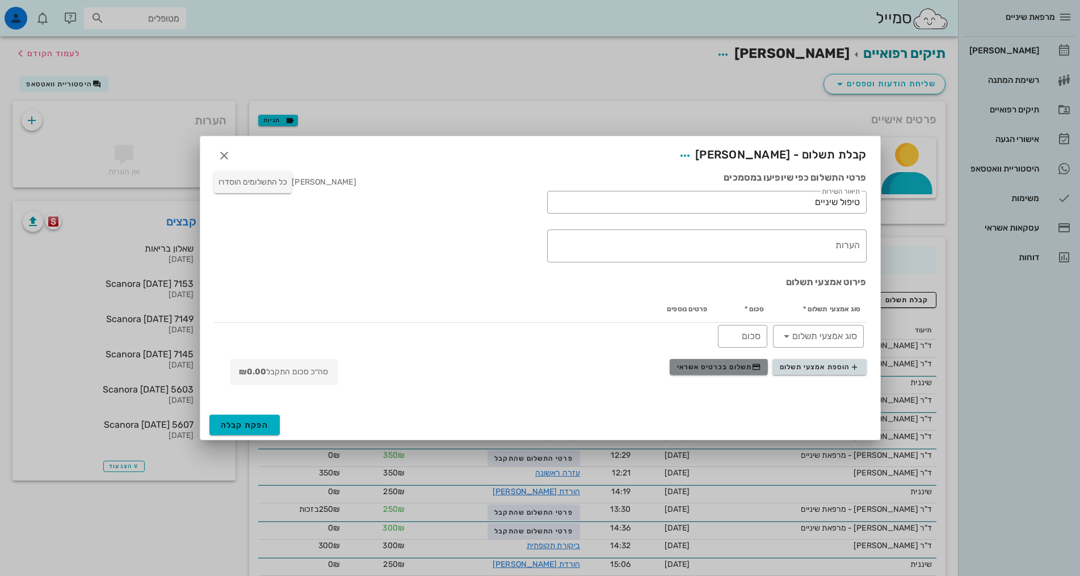
click at [747, 365] on span "תשלום בכרטיס אשראי" at bounding box center [719, 366] width 84 height 9
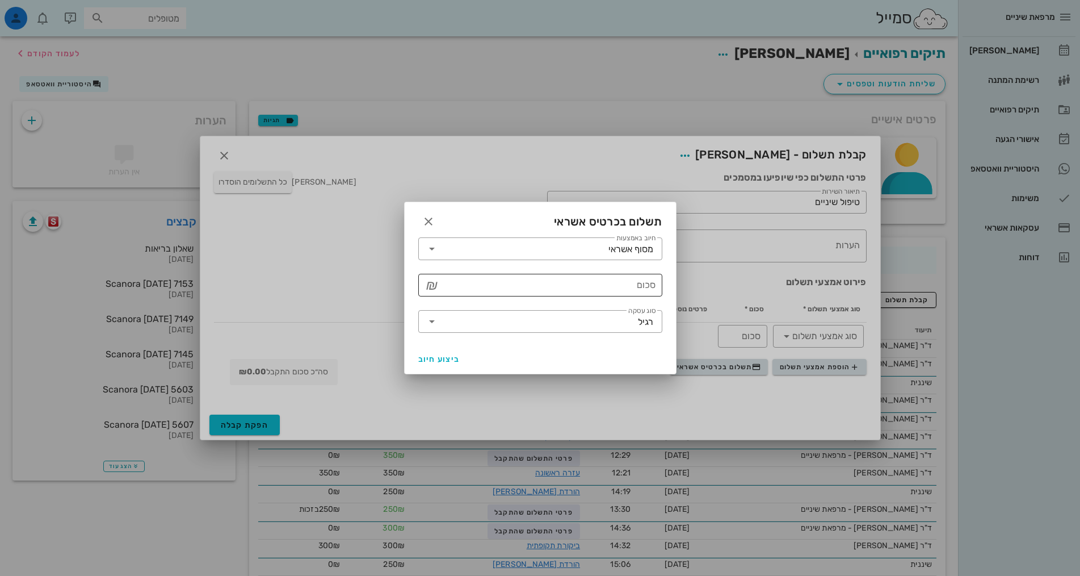
click at [640, 292] on input "סכום" at bounding box center [548, 285] width 215 height 18
type input "250"
click at [435, 360] on span "ביצוע חיוב" at bounding box center [439, 359] width 42 height 10
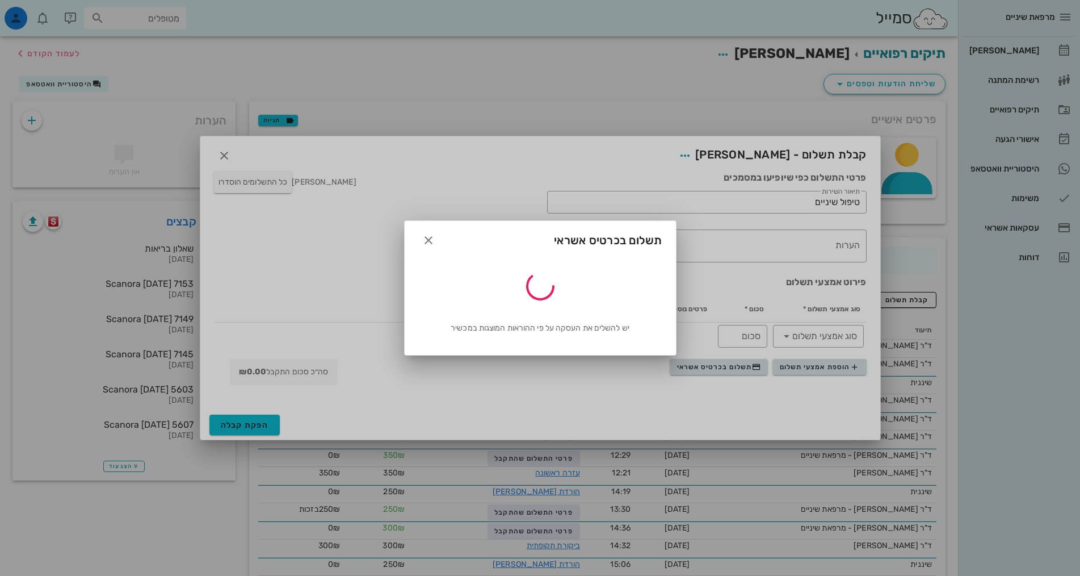
type input "250"
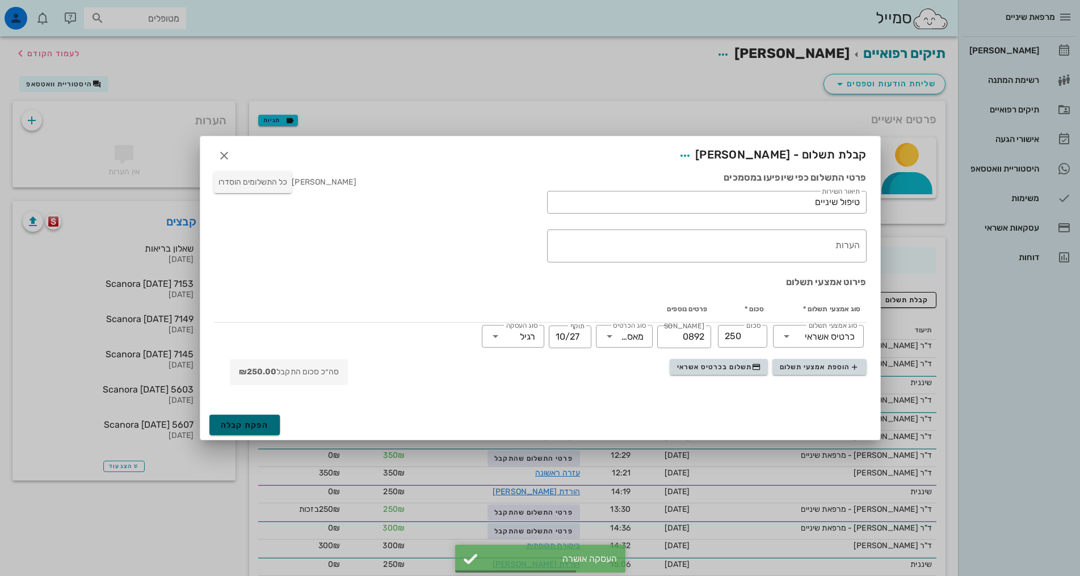
click at [240, 423] on span "הפקת קבלה" at bounding box center [245, 425] width 48 height 10
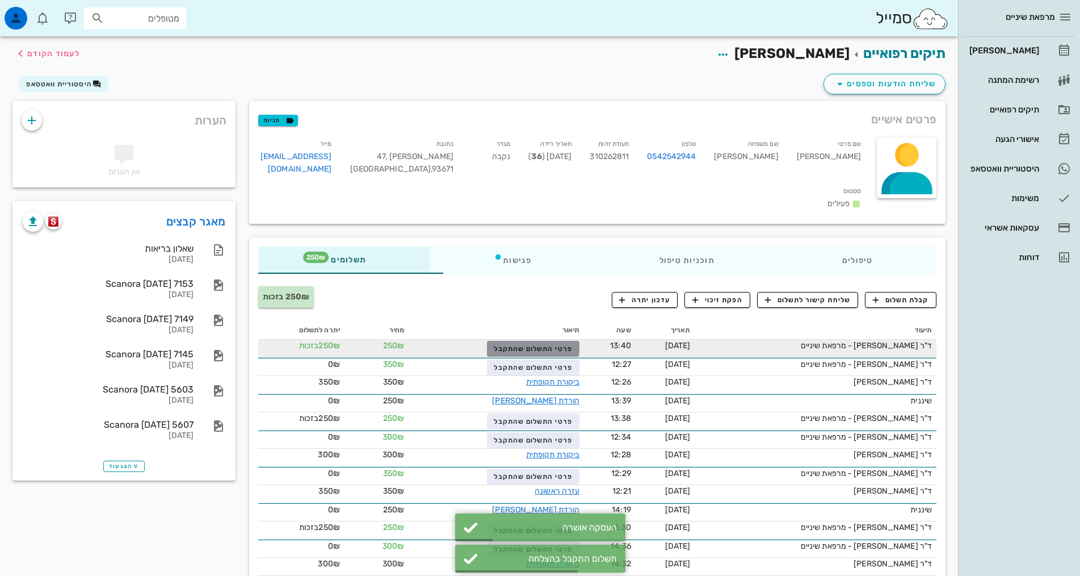
click at [520, 345] on span "פרטי התשלום שהתקבל" at bounding box center [533, 349] width 78 height 8
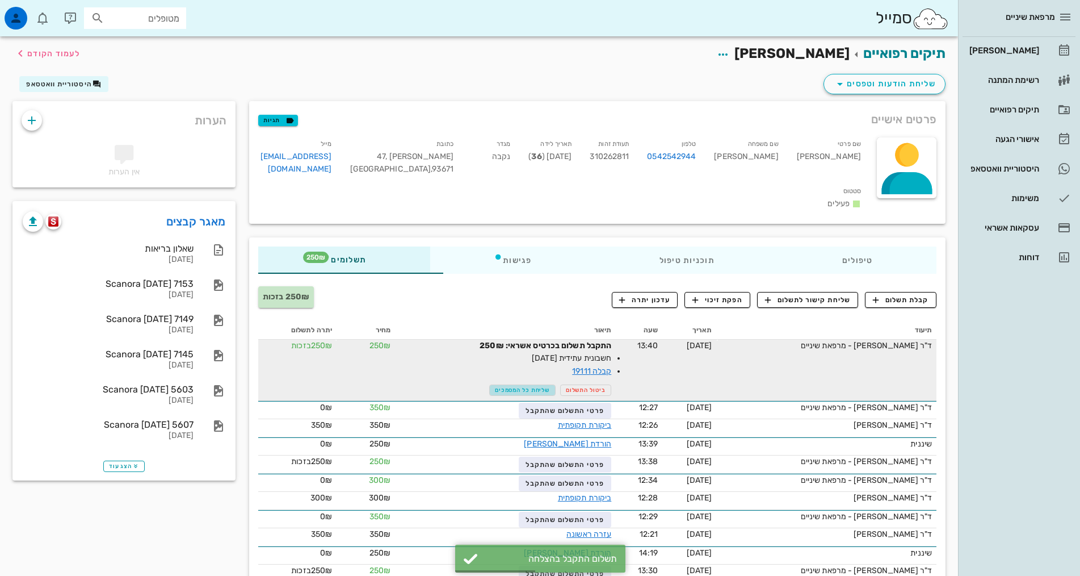
click at [505, 387] on span "שליחת כל המסמכים" at bounding box center [522, 390] width 55 height 7
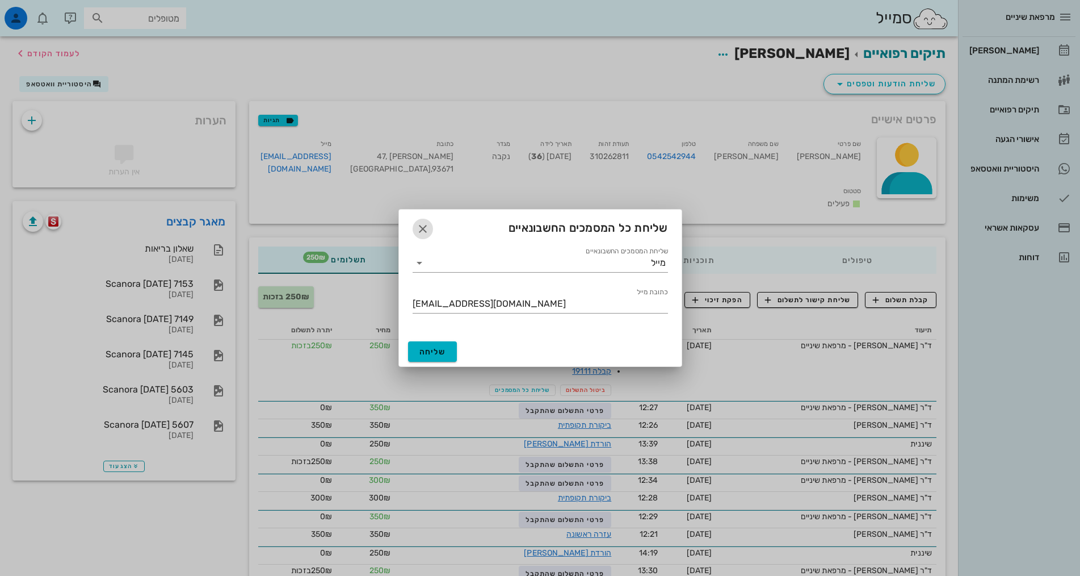
click at [416, 224] on icon "button" at bounding box center [423, 229] width 14 height 14
